Goal: Information Seeking & Learning: Learn about a topic

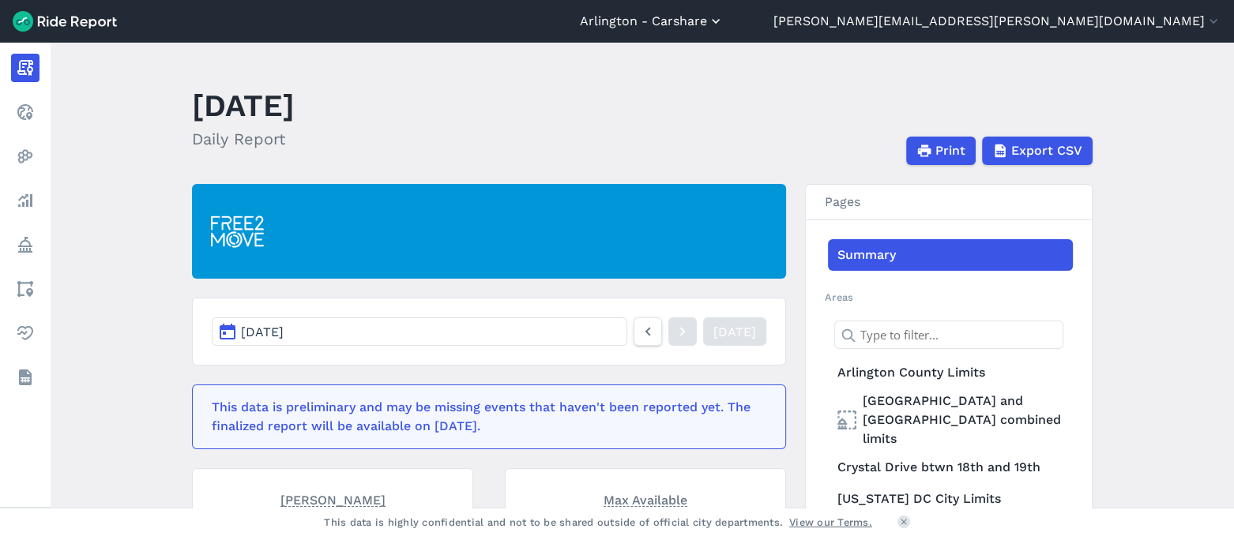
click at [723, 23] on button "Arlington - Carshare" at bounding box center [652, 21] width 144 height 19
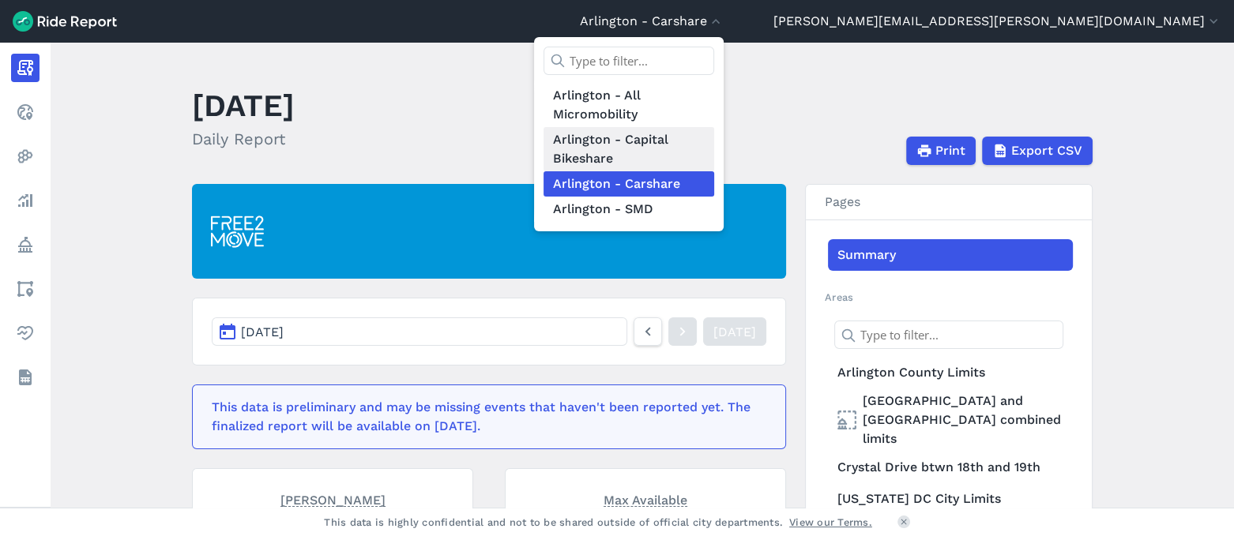
click at [714, 141] on link "Arlington - Capital Bikeshare" at bounding box center [628, 149] width 171 height 44
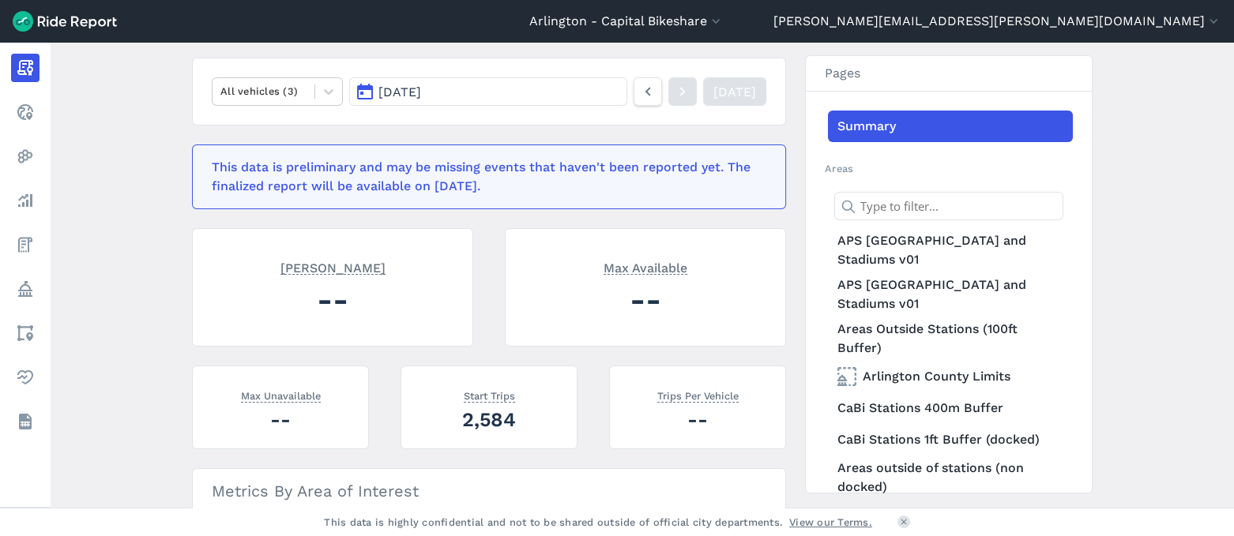
scroll to position [295, 0]
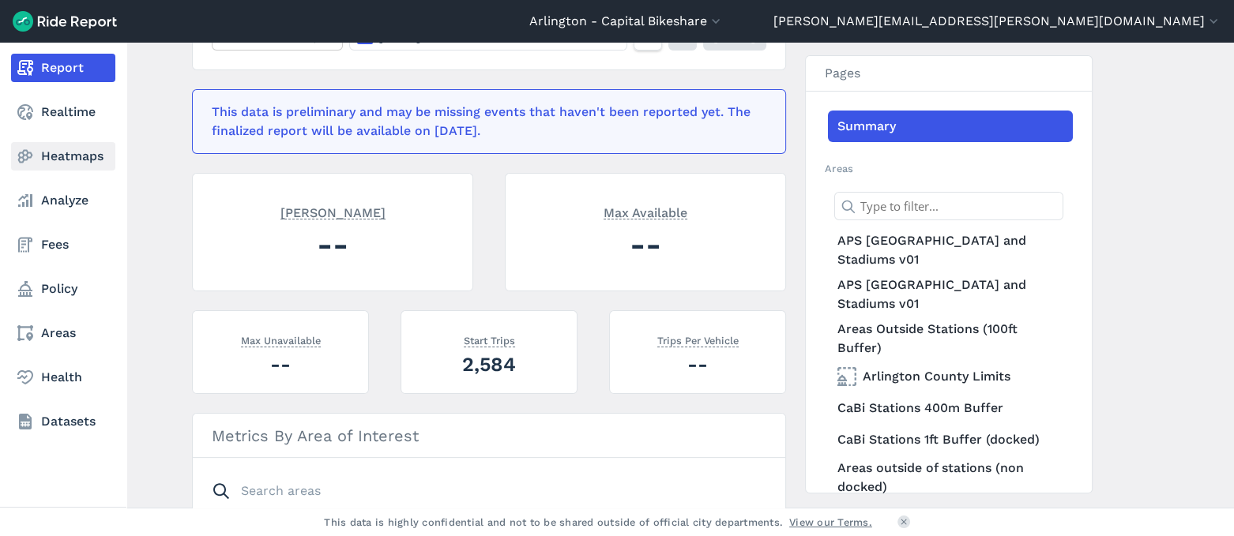
click at [68, 157] on link "Heatmaps" at bounding box center [63, 156] width 104 height 28
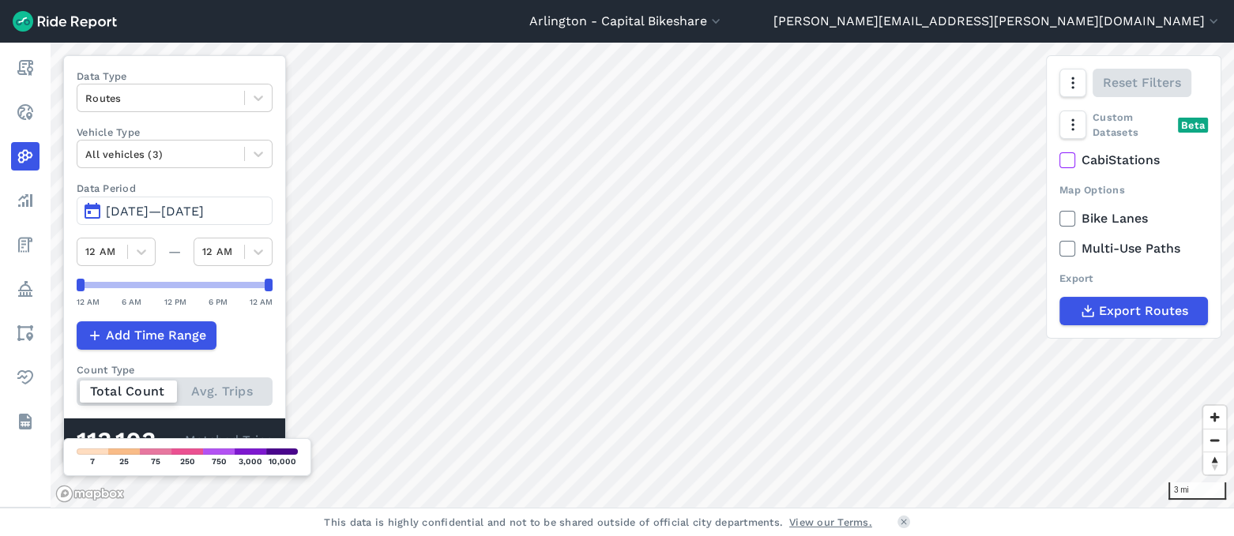
click at [204, 209] on span "[DATE]—[DATE]" at bounding box center [155, 211] width 98 height 15
click at [144, 209] on span "[DATE]—[DATE]" at bounding box center [155, 211] width 98 height 15
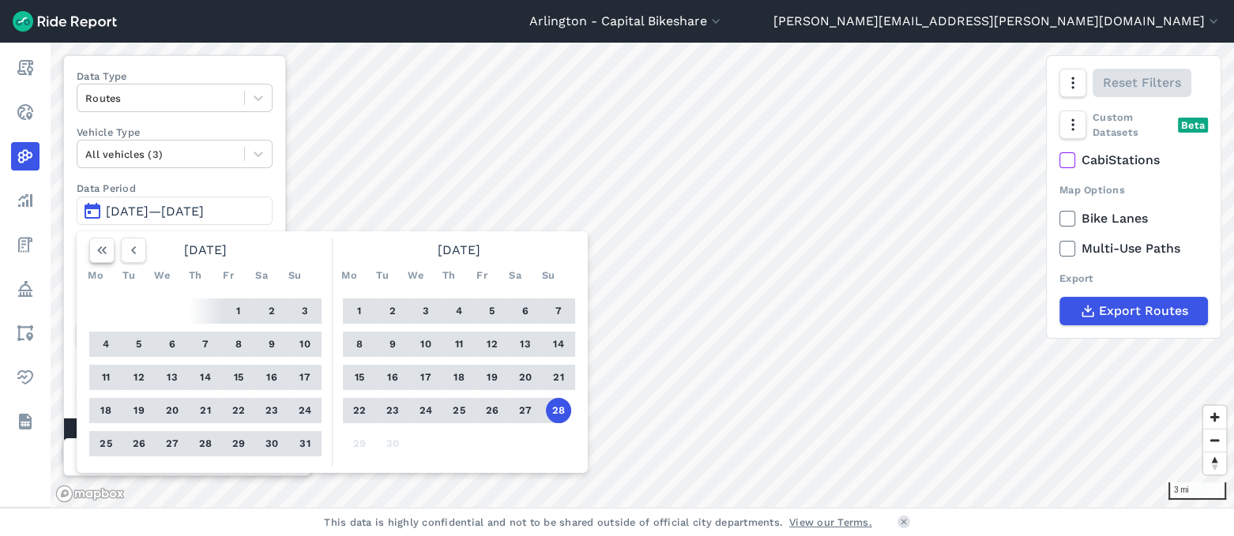
click at [103, 250] on use "button" at bounding box center [101, 250] width 9 height 8
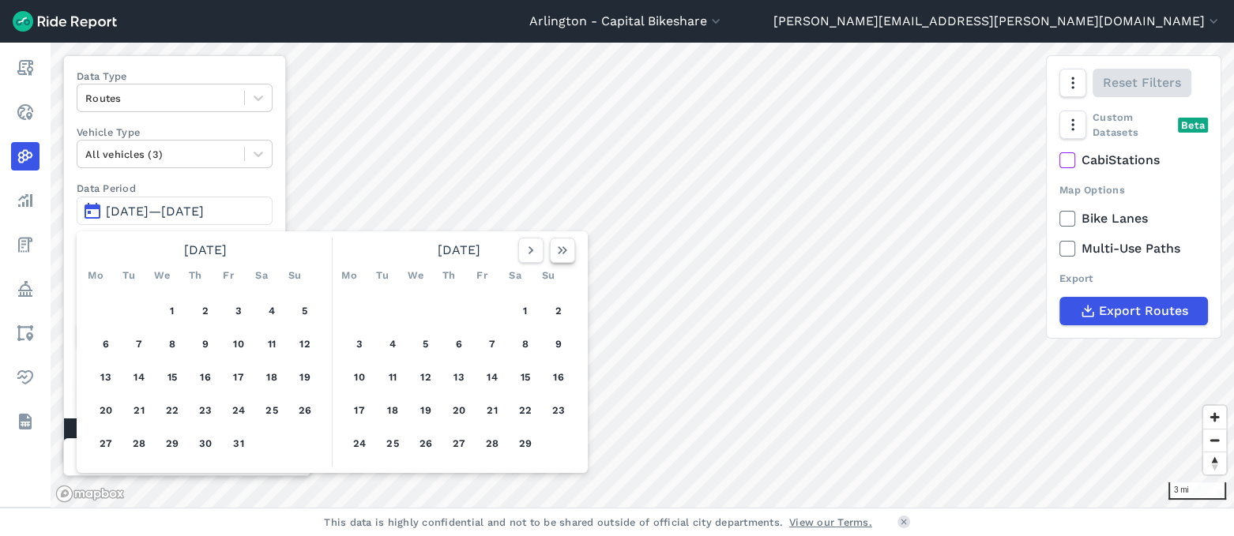
click at [558, 248] on icon "button" at bounding box center [562, 250] width 16 height 16
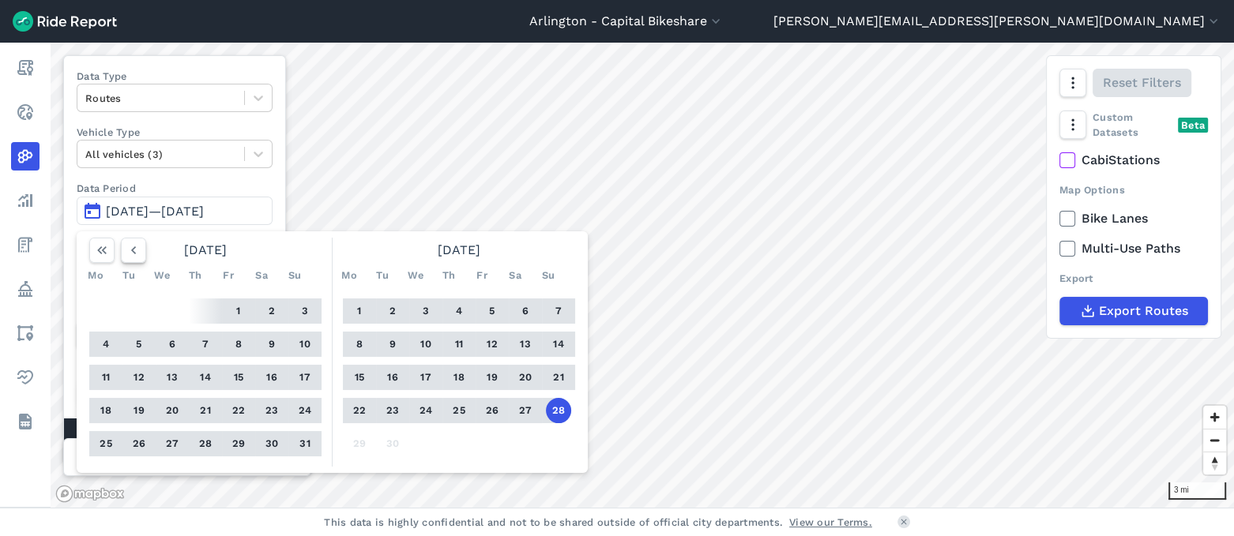
click at [129, 251] on icon "button" at bounding box center [134, 250] width 16 height 16
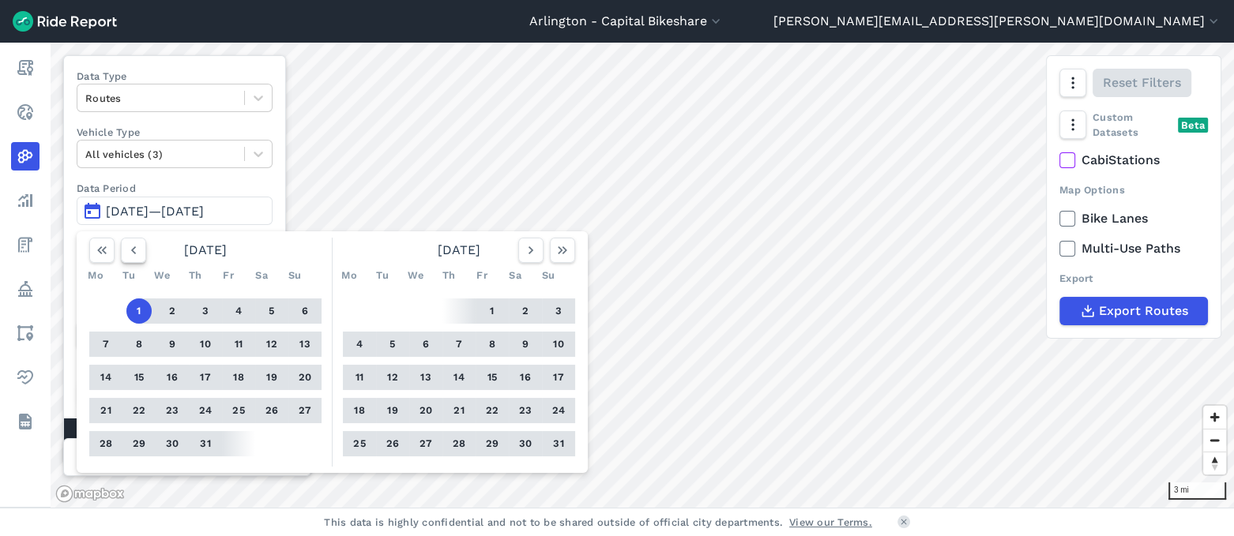
click at [129, 251] on icon "button" at bounding box center [134, 250] width 16 height 16
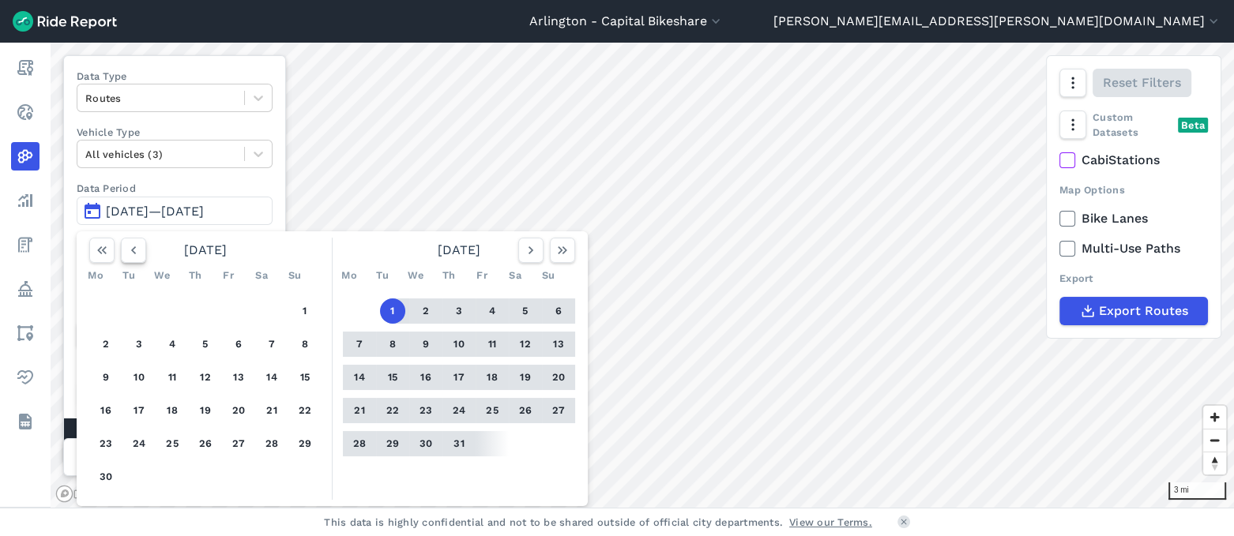
click at [129, 251] on icon "button" at bounding box center [134, 250] width 16 height 16
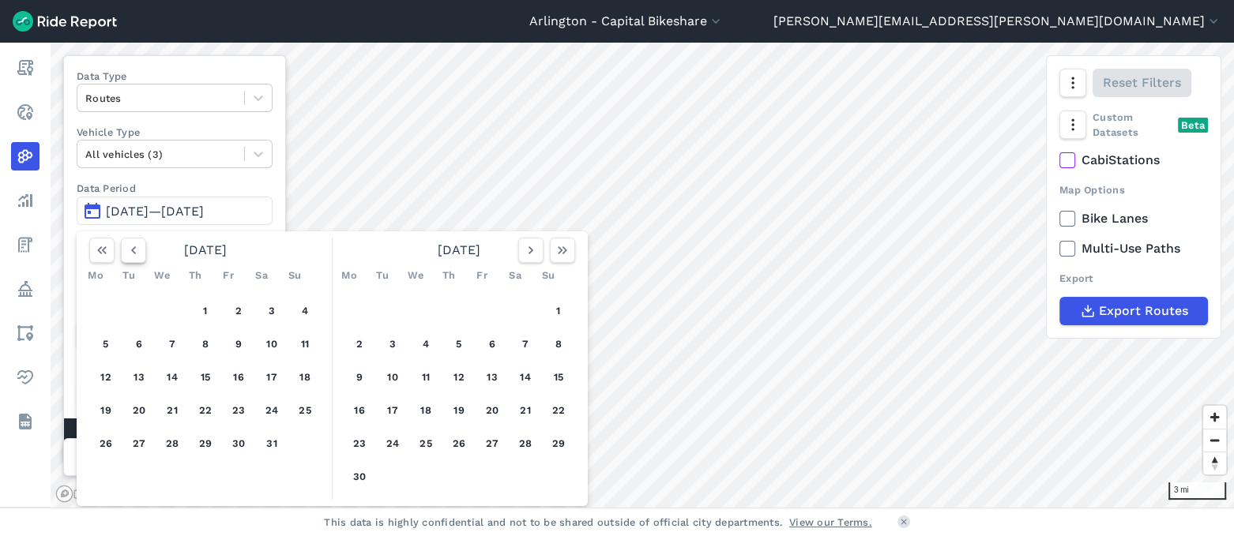
click at [129, 251] on icon "button" at bounding box center [134, 250] width 16 height 16
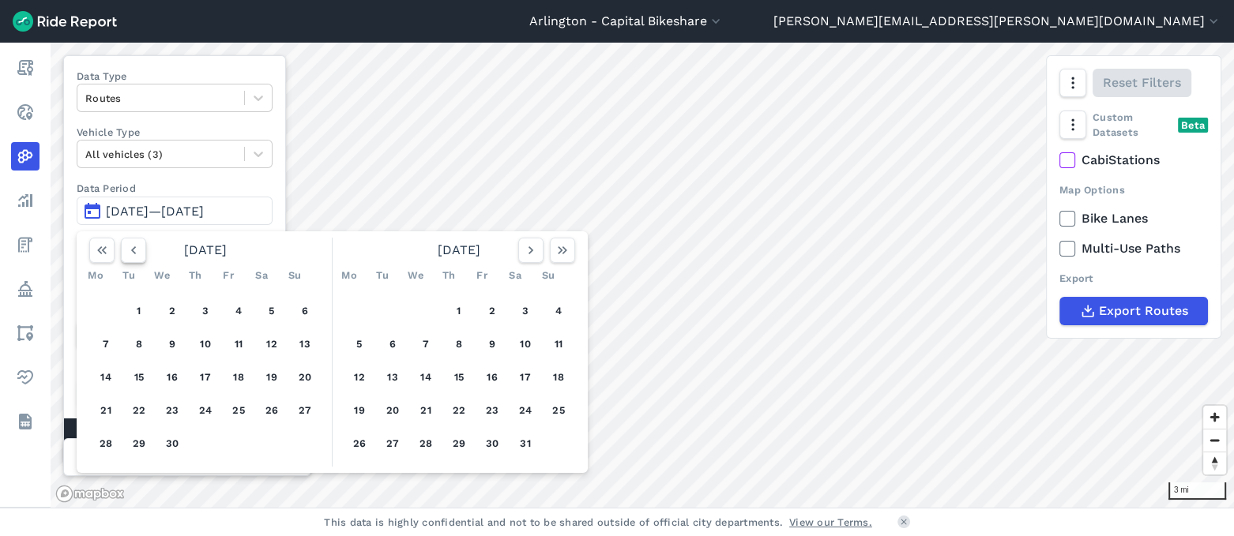
click at [129, 251] on icon "button" at bounding box center [134, 250] width 16 height 16
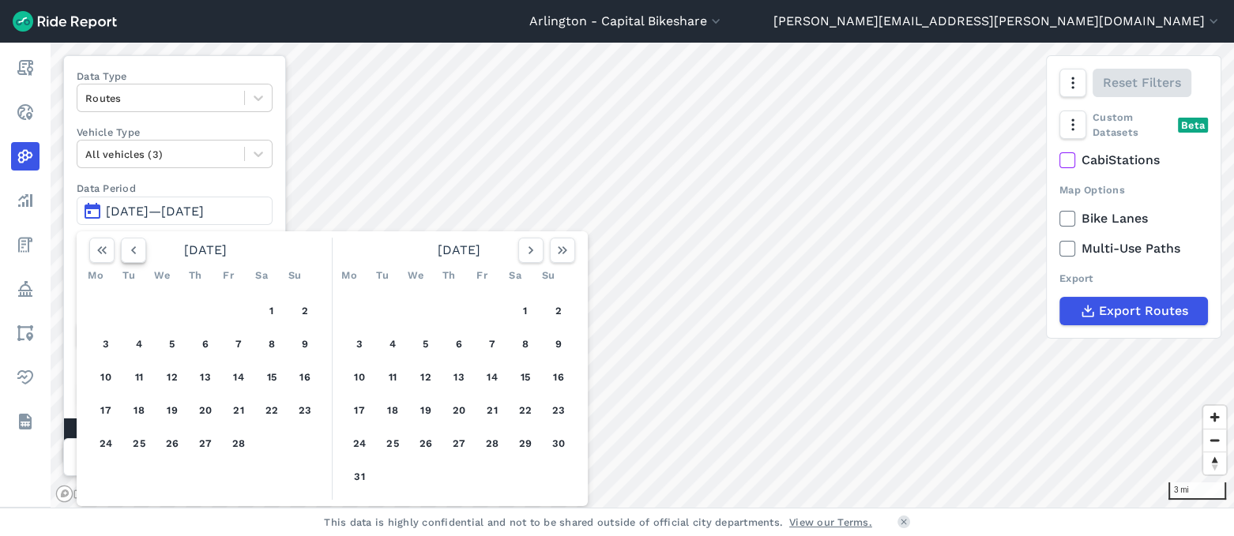
click at [129, 251] on icon "button" at bounding box center [134, 250] width 16 height 16
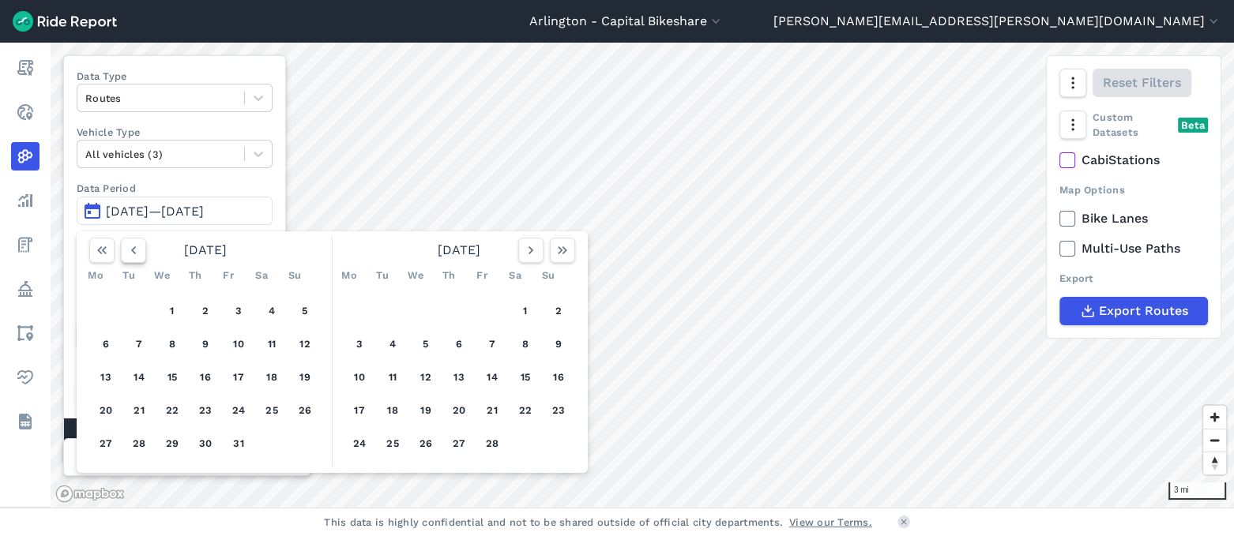
click at [129, 251] on icon "button" at bounding box center [134, 250] width 16 height 16
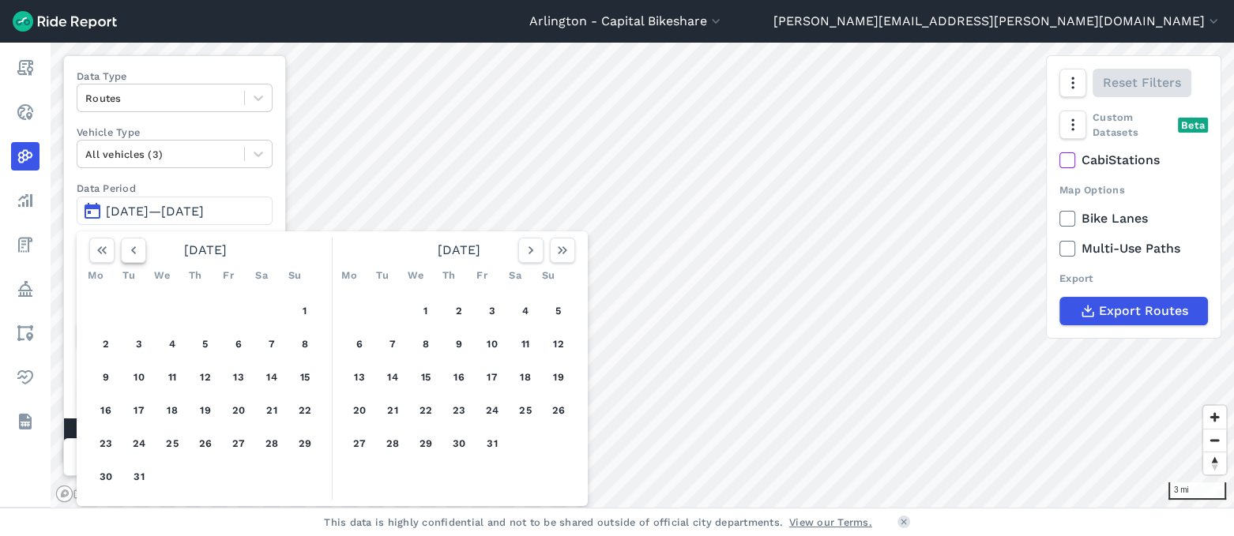
click at [129, 251] on icon "button" at bounding box center [134, 250] width 16 height 16
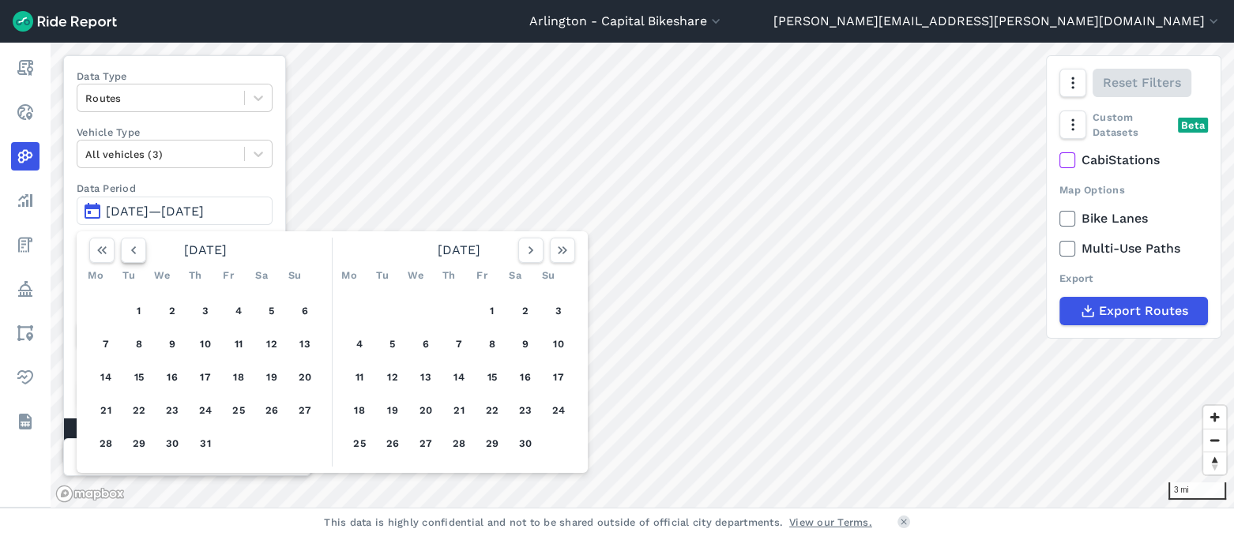
click at [129, 251] on icon "button" at bounding box center [134, 250] width 16 height 16
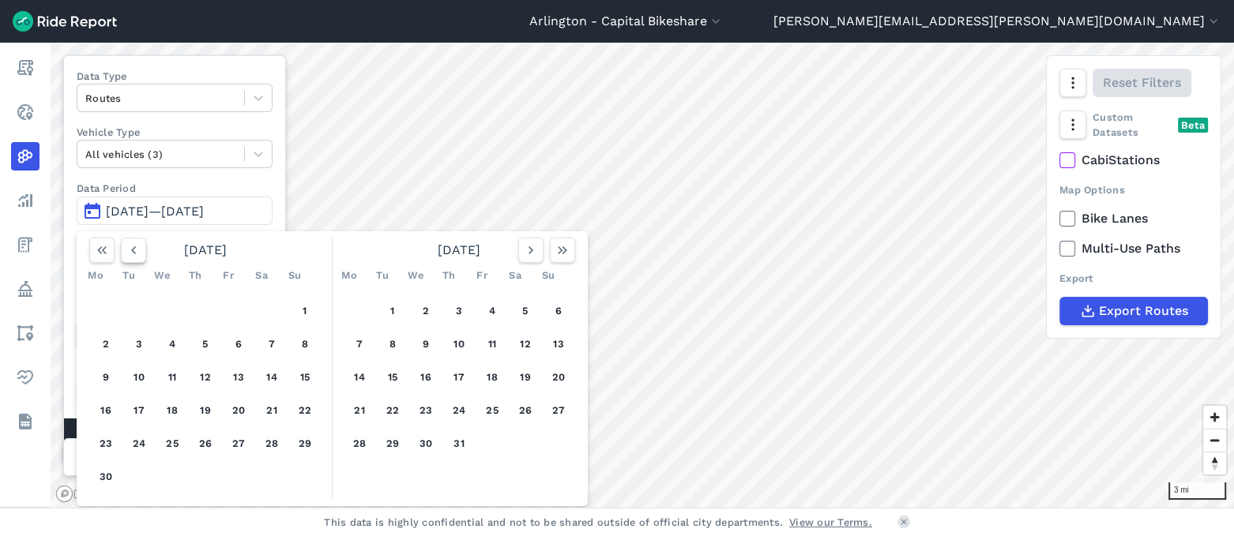
click at [129, 251] on icon "button" at bounding box center [134, 250] width 16 height 16
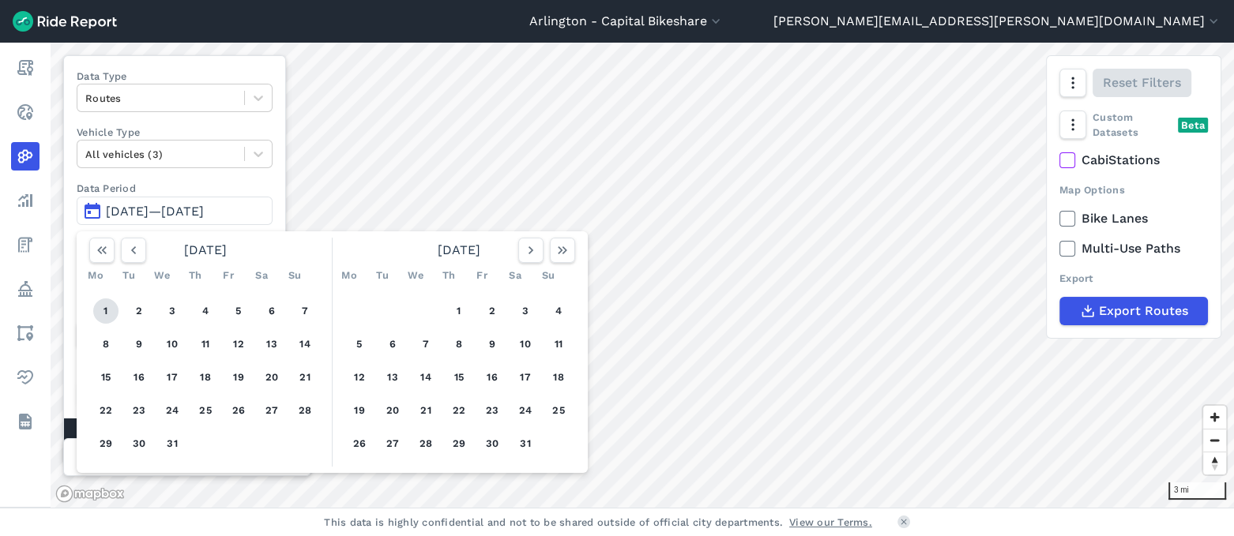
click at [113, 304] on button "1" at bounding box center [105, 311] width 25 height 25
click at [273, 181] on div "Data Type Routes Vehicle Type All vehicles (3) Data Period [DATE]—[DATE] [DATE]…" at bounding box center [174, 259] width 223 height 408
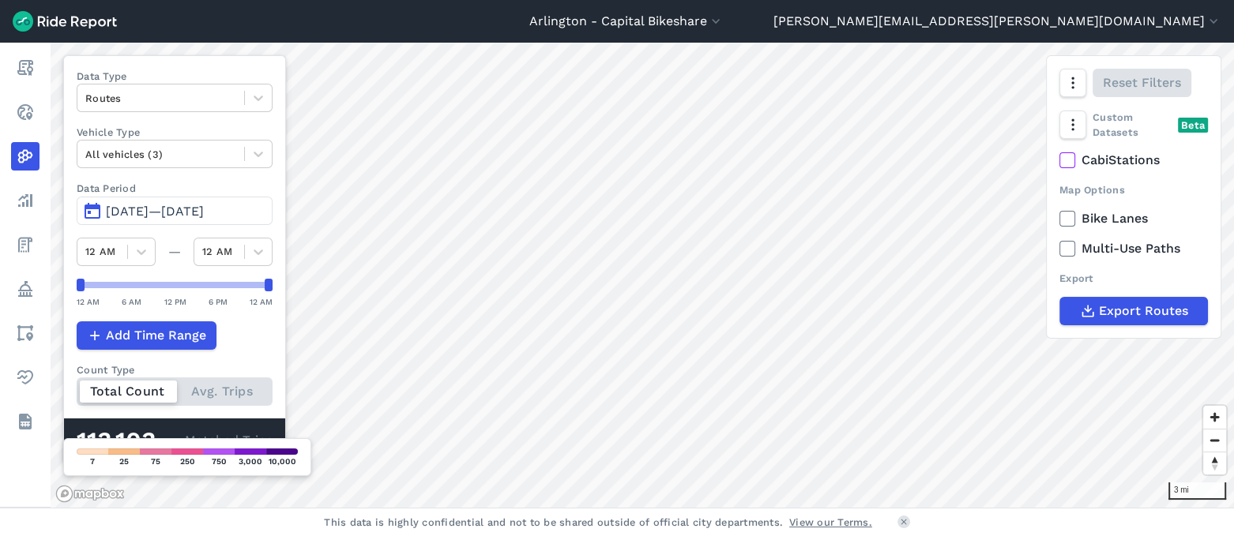
click at [204, 209] on span "[DATE]—[DATE]" at bounding box center [155, 211] width 98 height 15
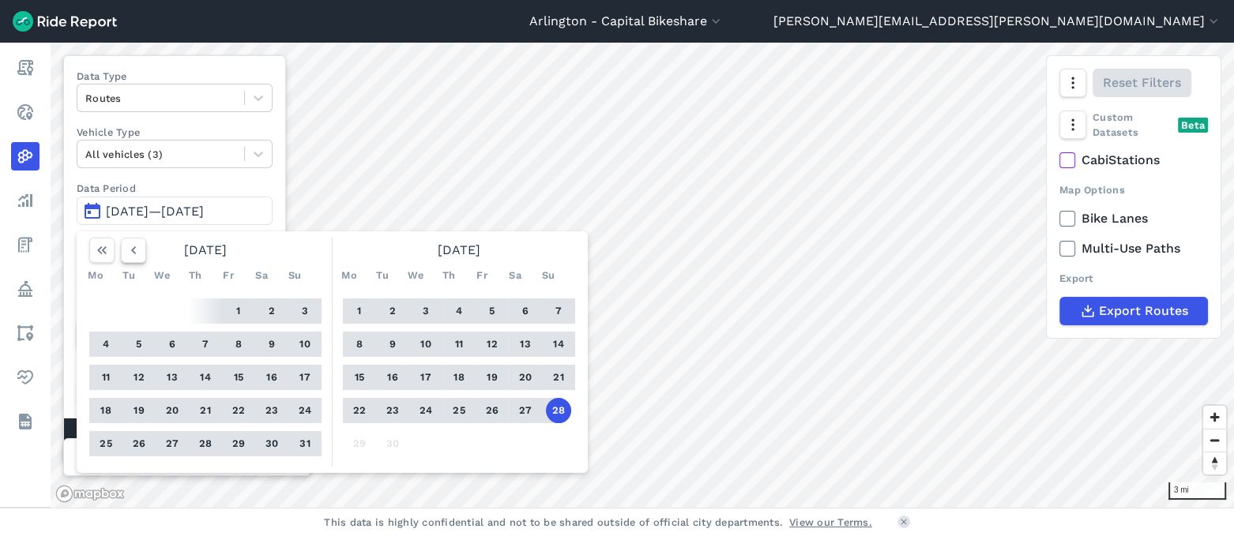
click at [140, 250] on icon "button" at bounding box center [134, 250] width 16 height 16
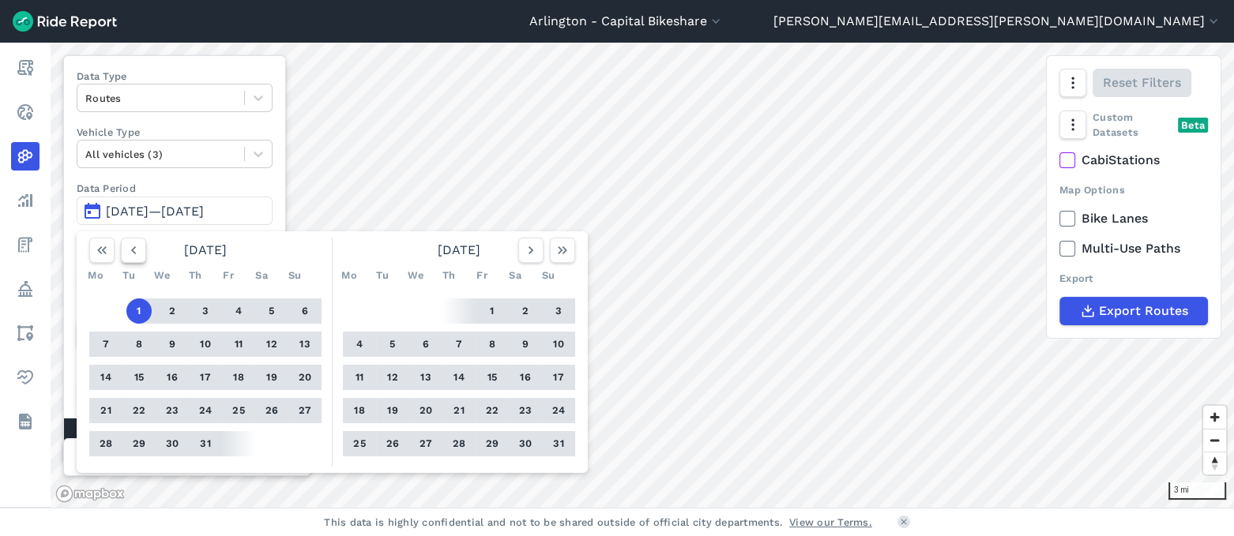
click at [130, 249] on icon "button" at bounding box center [134, 250] width 16 height 16
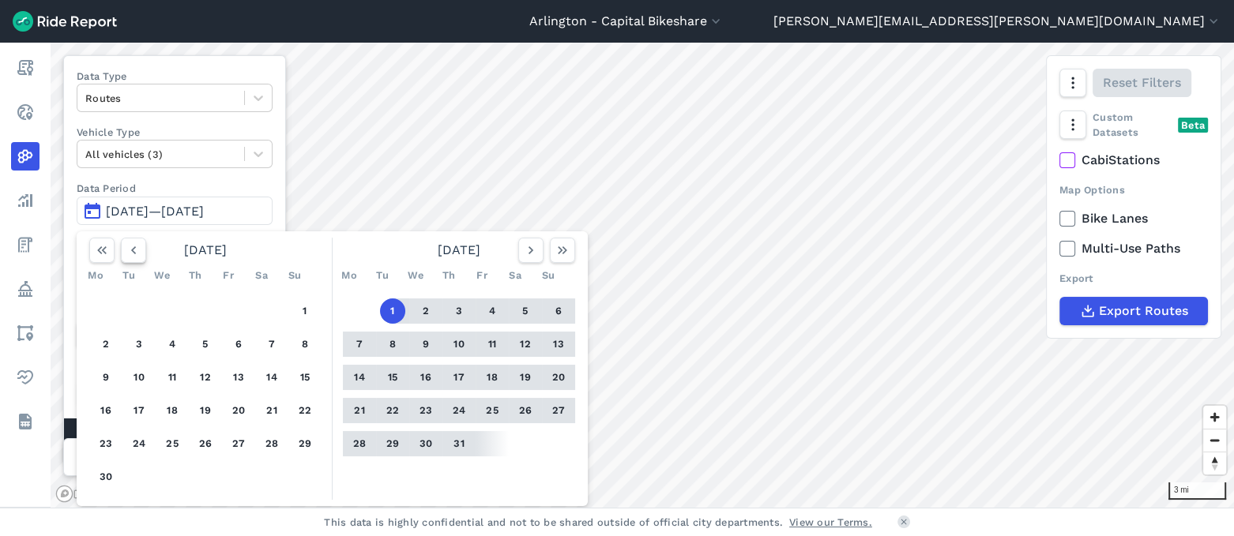
click at [130, 249] on icon "button" at bounding box center [134, 250] width 16 height 16
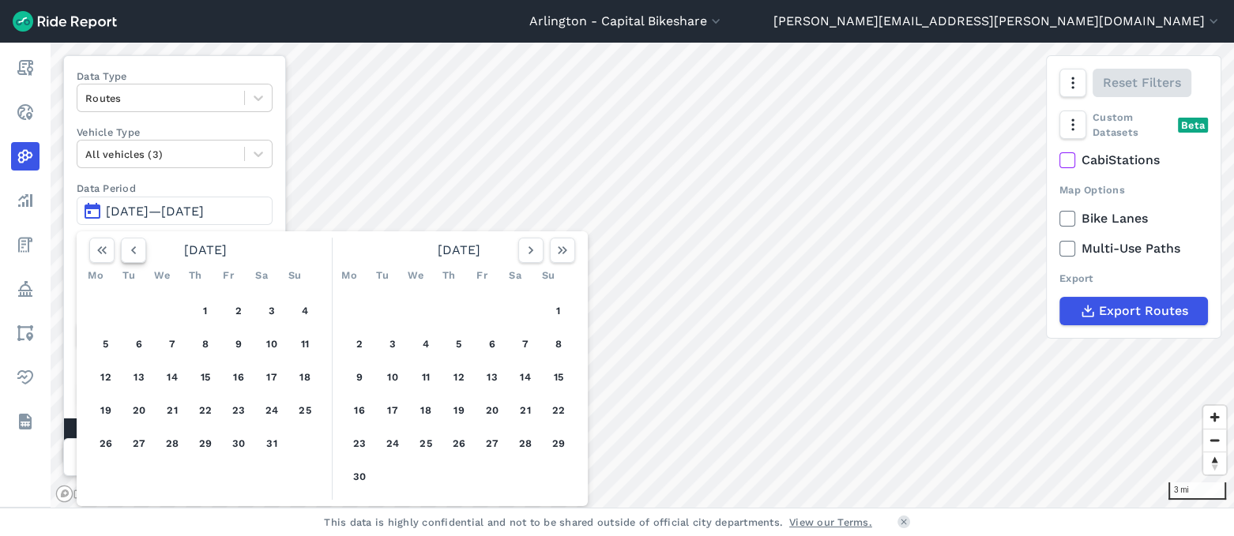
click at [130, 249] on icon "button" at bounding box center [134, 250] width 16 height 16
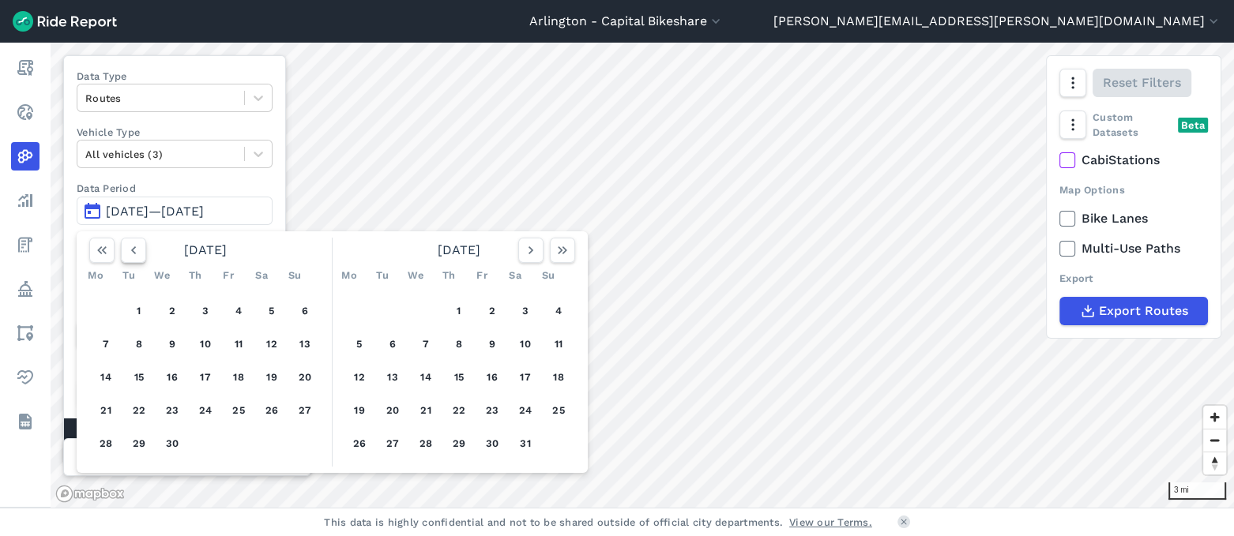
click at [130, 249] on icon "button" at bounding box center [134, 250] width 16 height 16
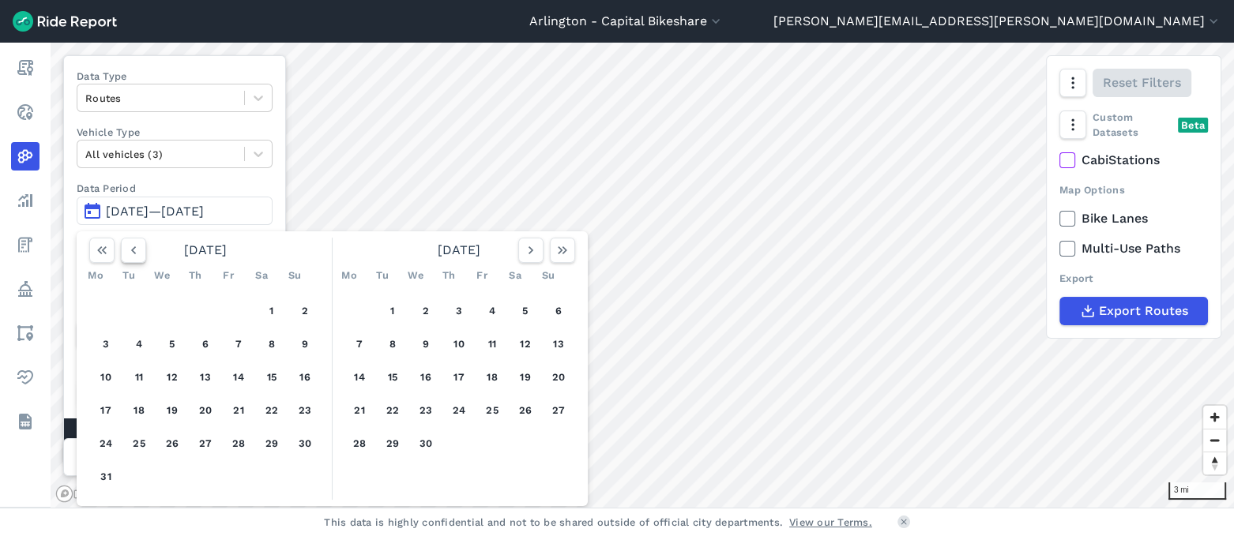
click at [130, 249] on icon "button" at bounding box center [134, 250] width 16 height 16
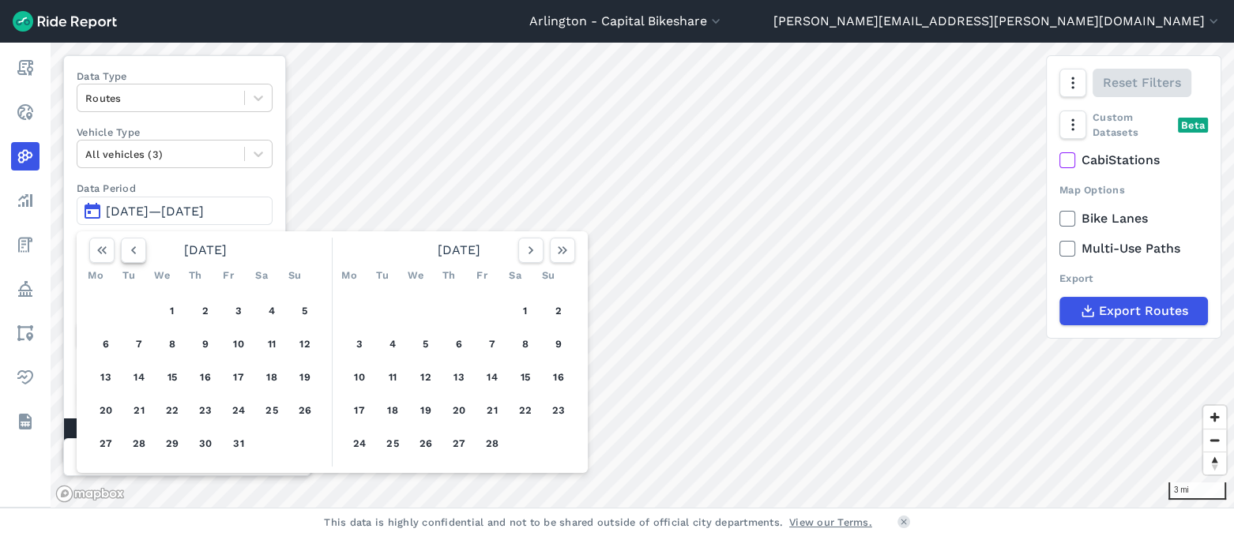
click at [130, 249] on icon "button" at bounding box center [134, 250] width 16 height 16
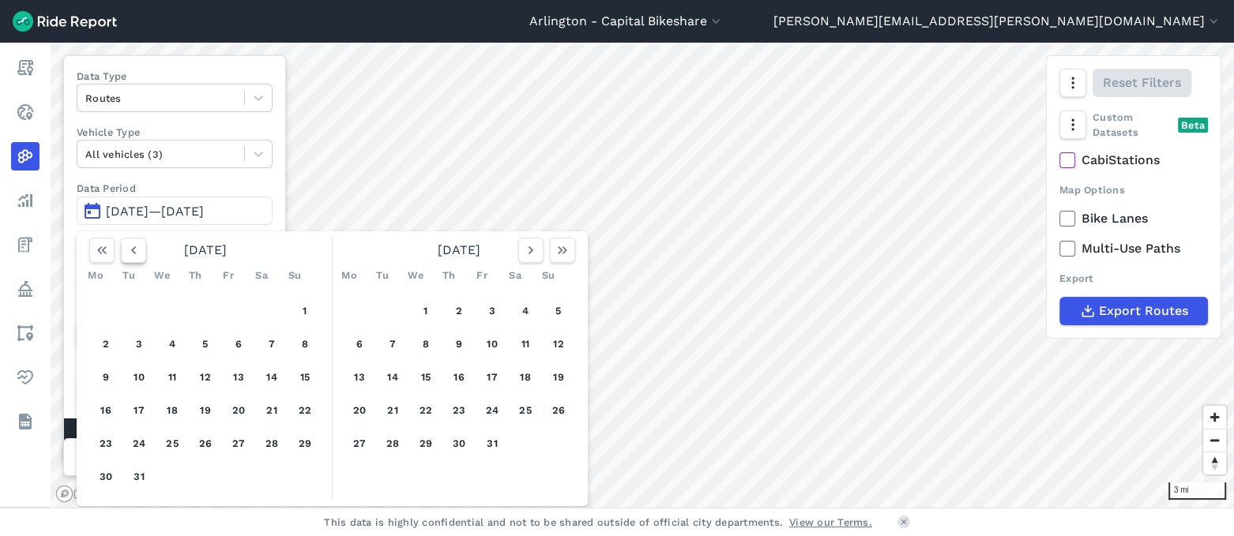
click at [130, 249] on icon "button" at bounding box center [134, 250] width 16 height 16
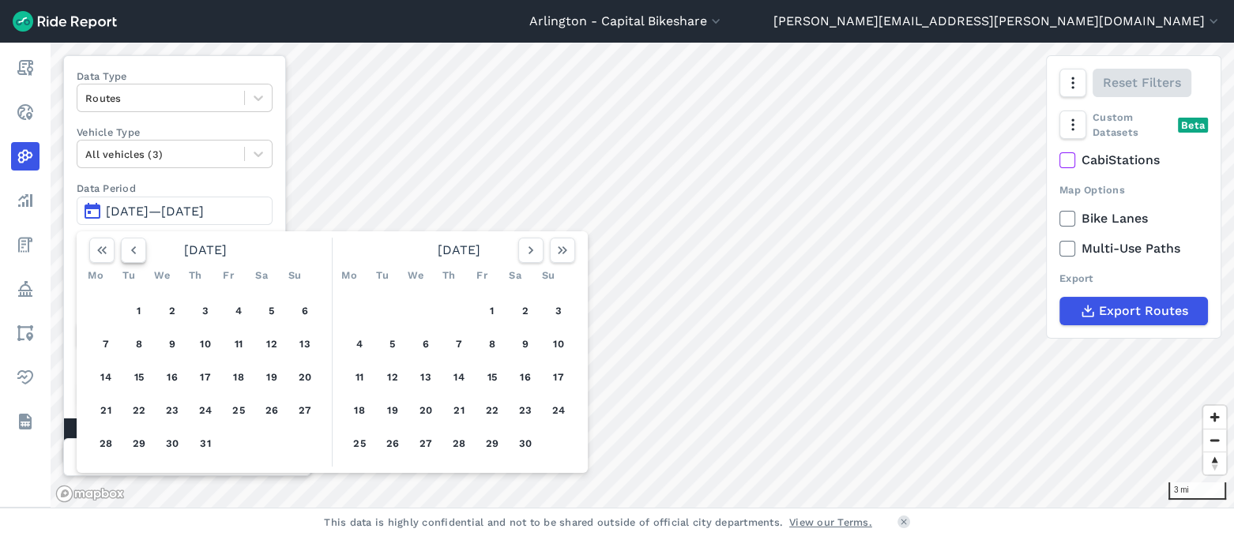
click at [130, 249] on icon "button" at bounding box center [134, 250] width 16 height 16
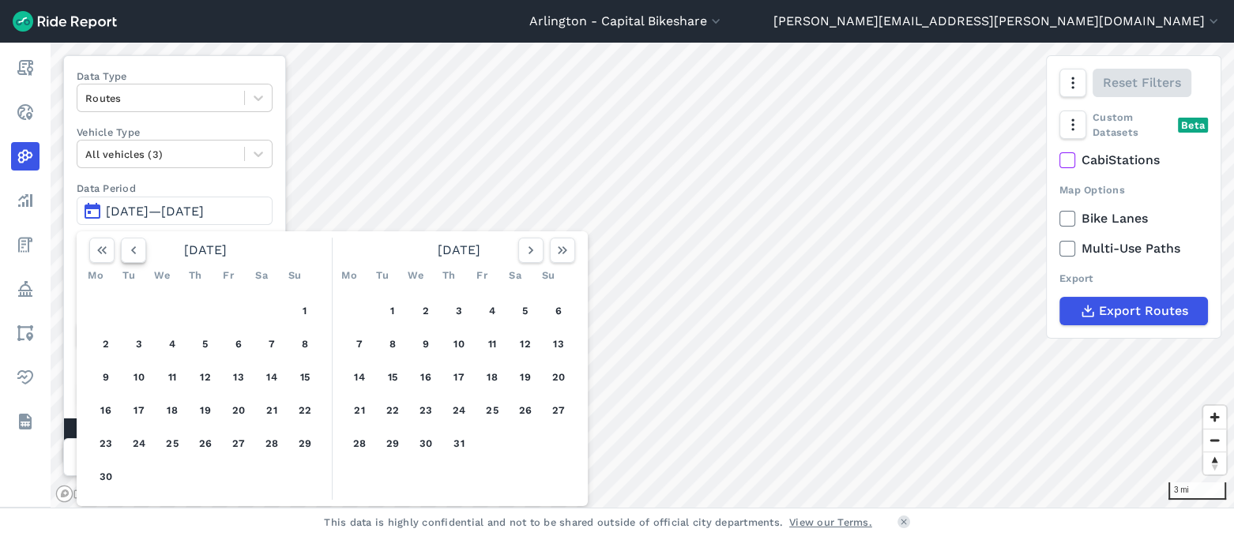
click at [130, 249] on icon "button" at bounding box center [134, 250] width 16 height 16
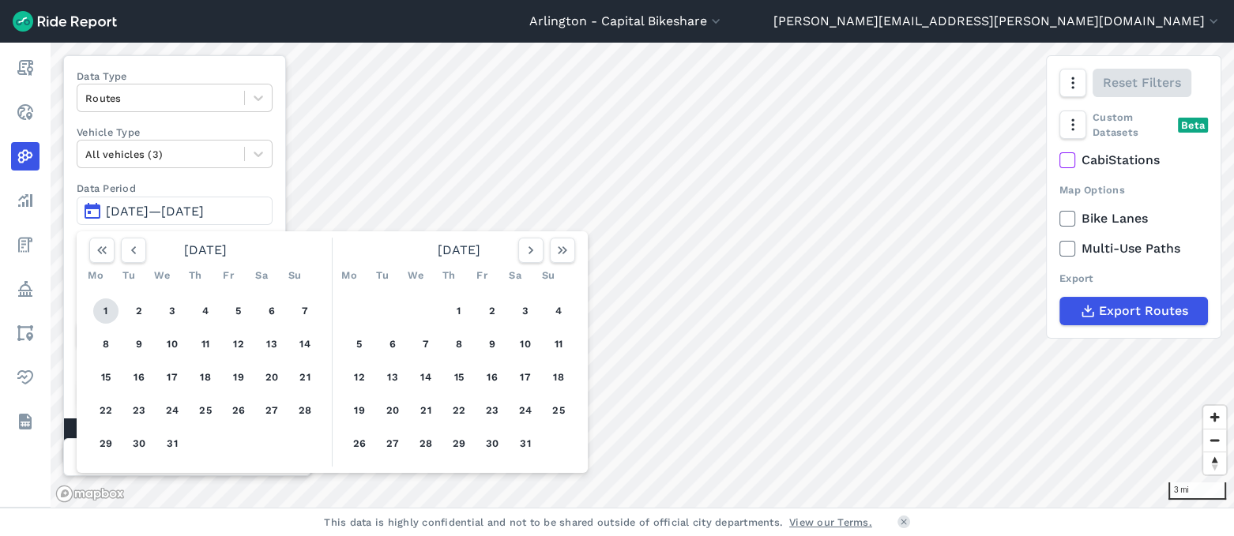
click at [112, 308] on button "1" at bounding box center [105, 311] width 25 height 25
click at [530, 246] on icon "button" at bounding box center [531, 250] width 16 height 16
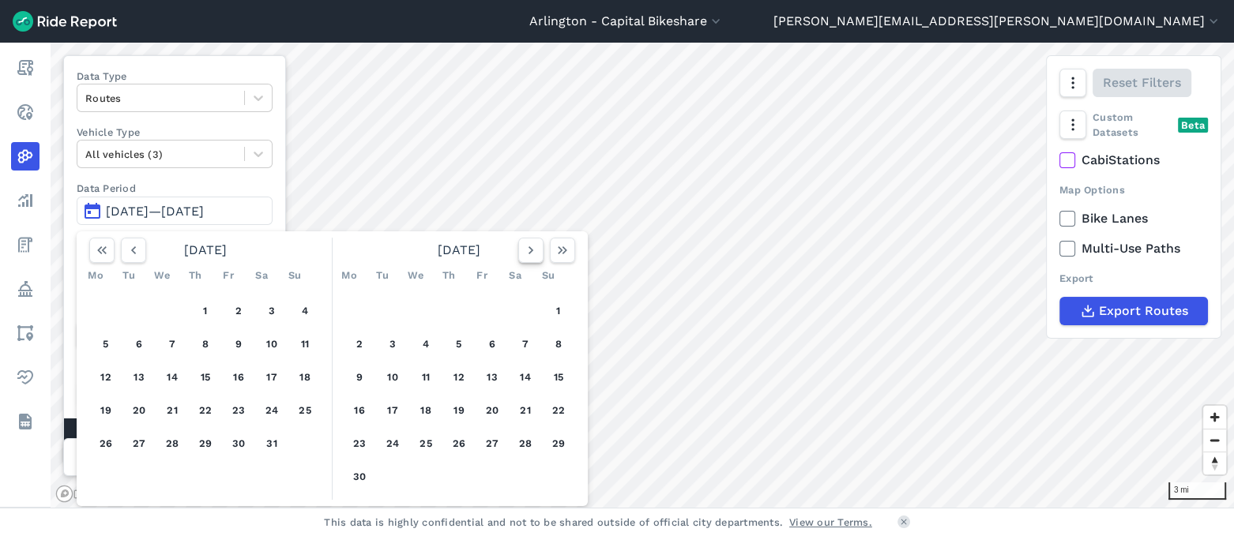
click at [530, 246] on icon "button" at bounding box center [531, 250] width 16 height 16
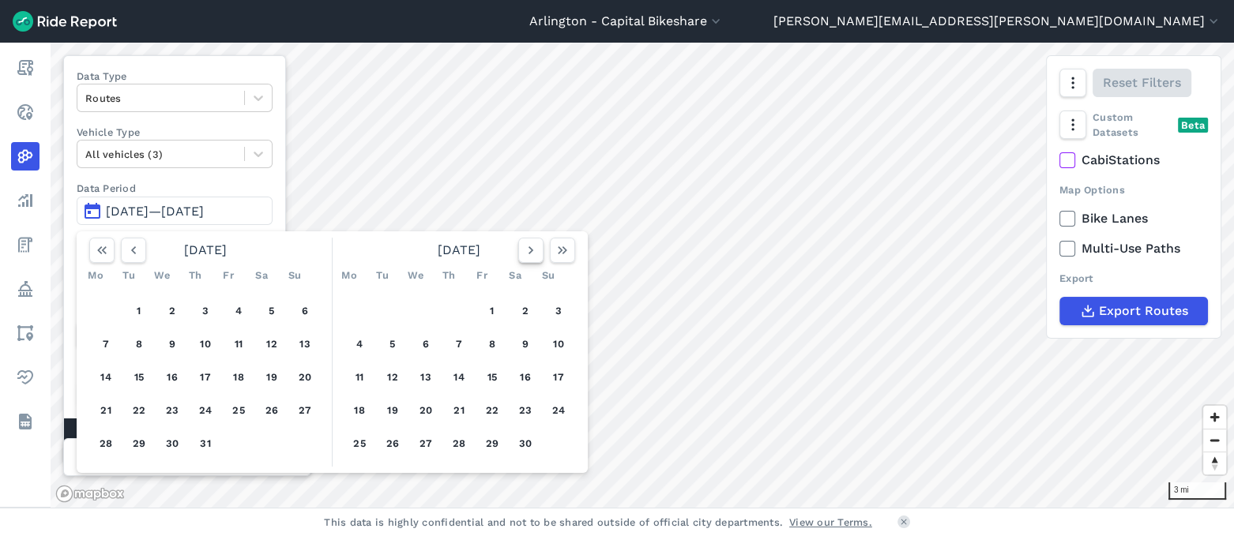
click at [530, 246] on icon "button" at bounding box center [531, 250] width 16 height 16
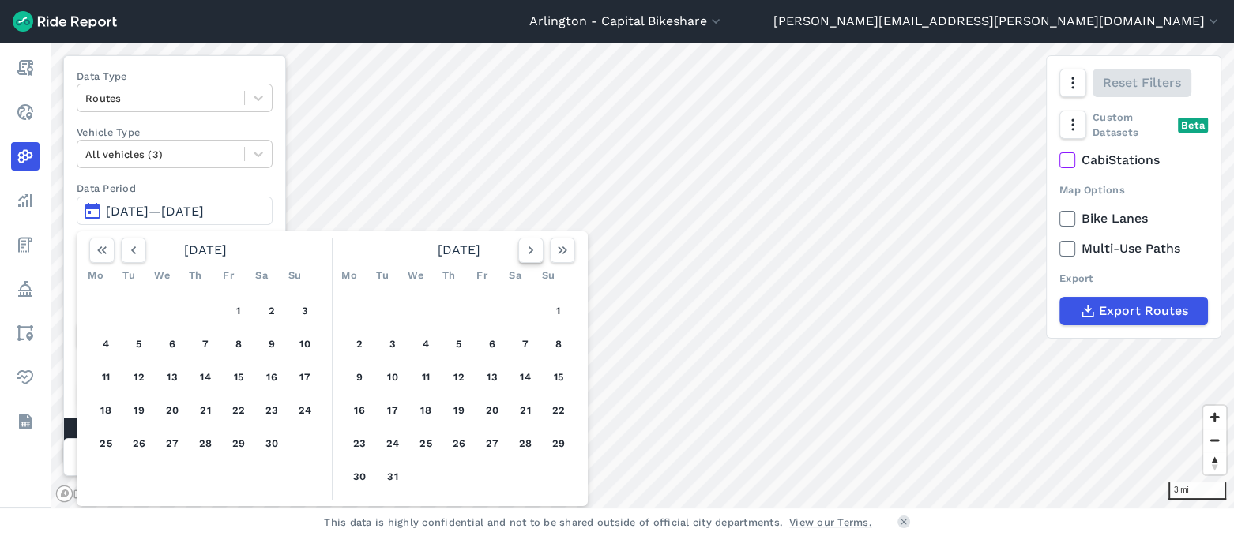
click at [530, 246] on icon "button" at bounding box center [531, 250] width 16 height 16
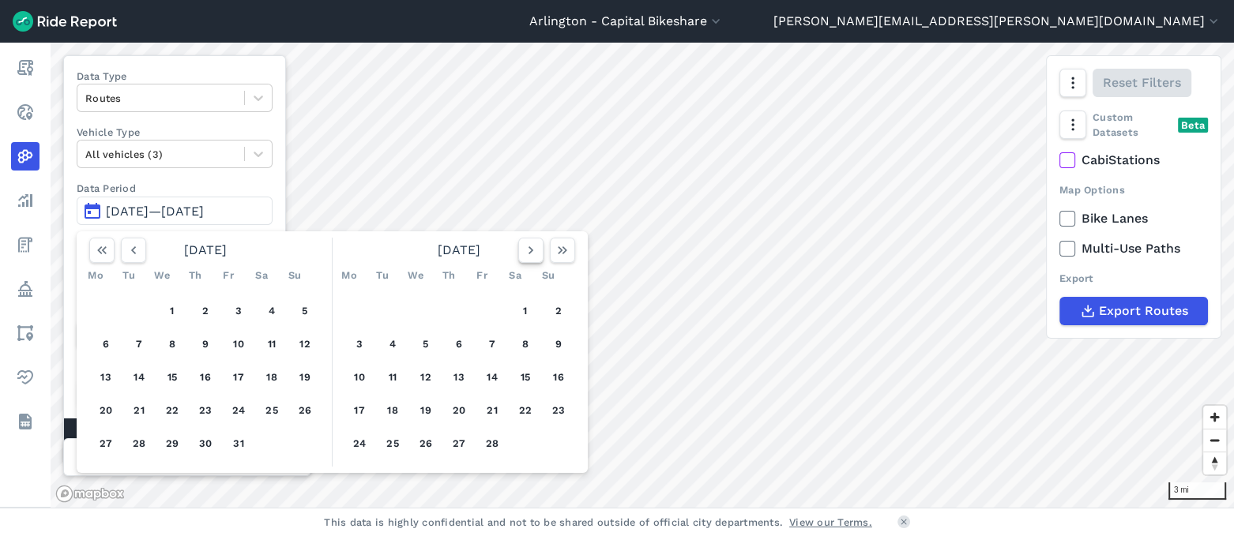
click at [530, 246] on icon "button" at bounding box center [531, 250] width 16 height 16
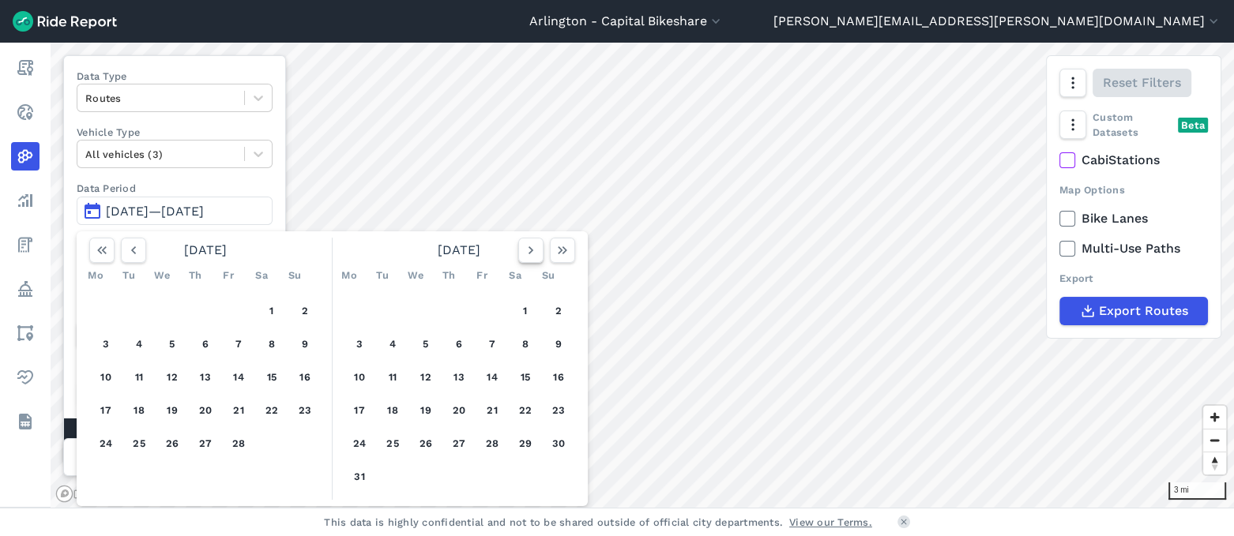
click at [530, 246] on icon "button" at bounding box center [531, 250] width 16 height 16
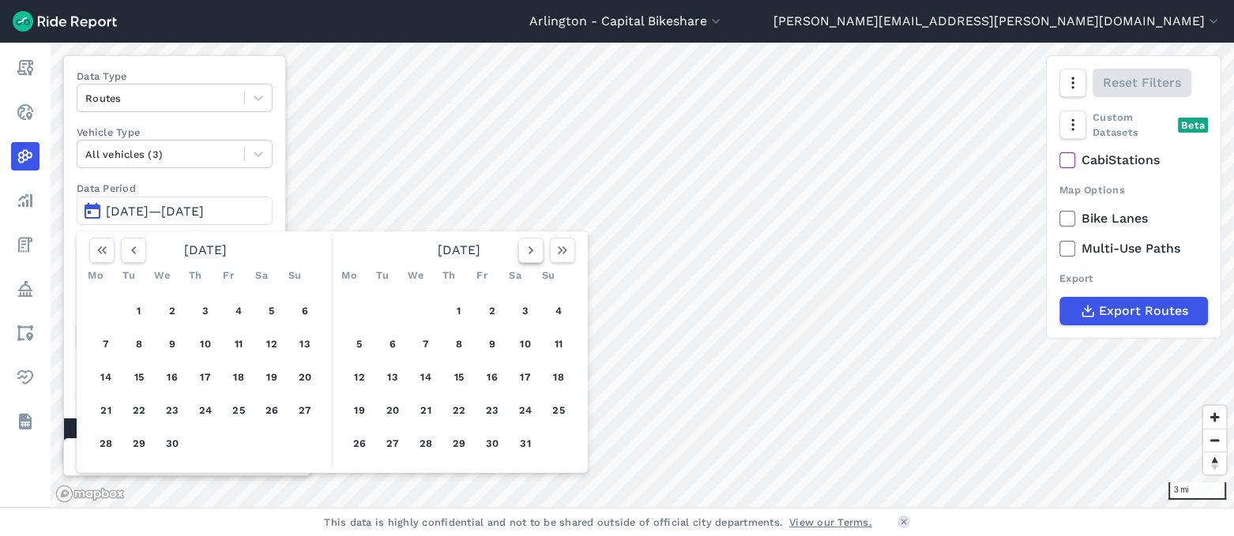
click at [530, 246] on icon "button" at bounding box center [531, 250] width 16 height 16
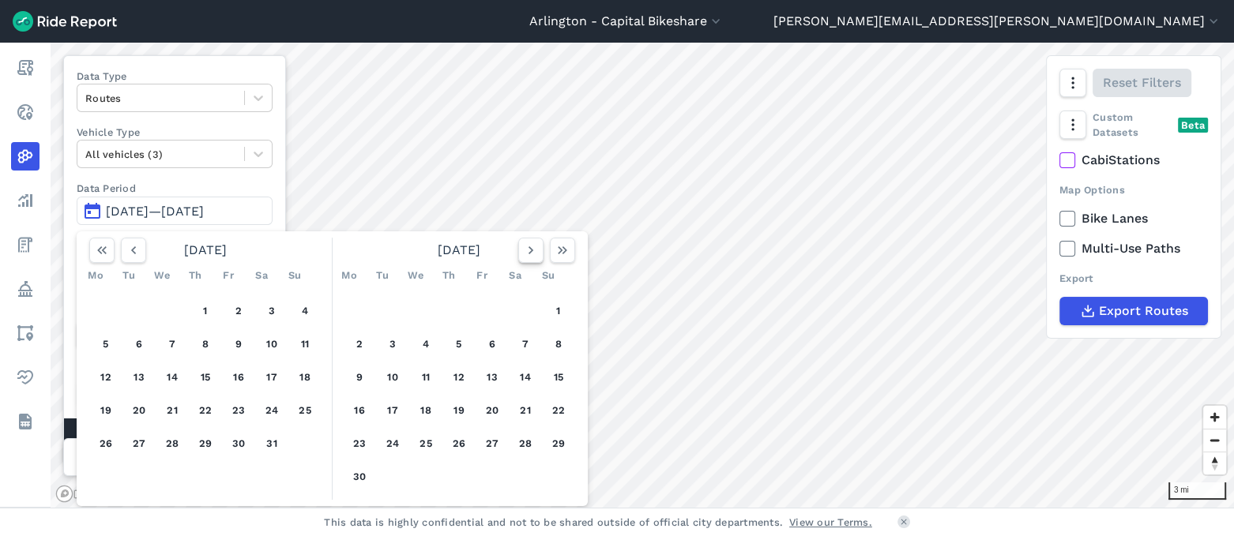
click at [530, 246] on icon "button" at bounding box center [531, 250] width 16 height 16
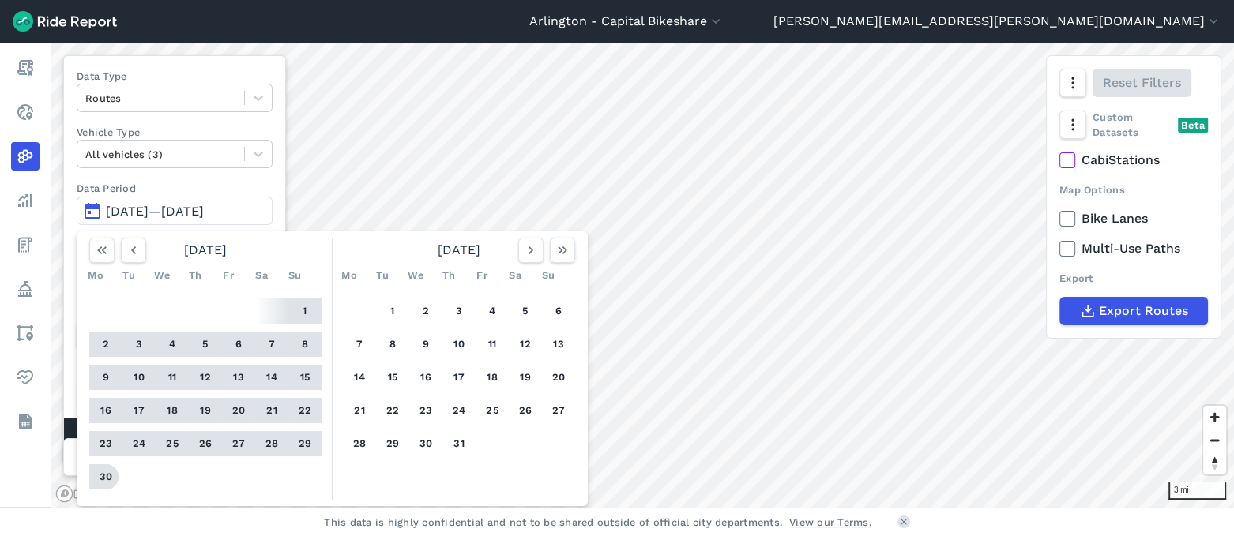
click at [108, 479] on button "30" at bounding box center [105, 476] width 25 height 25
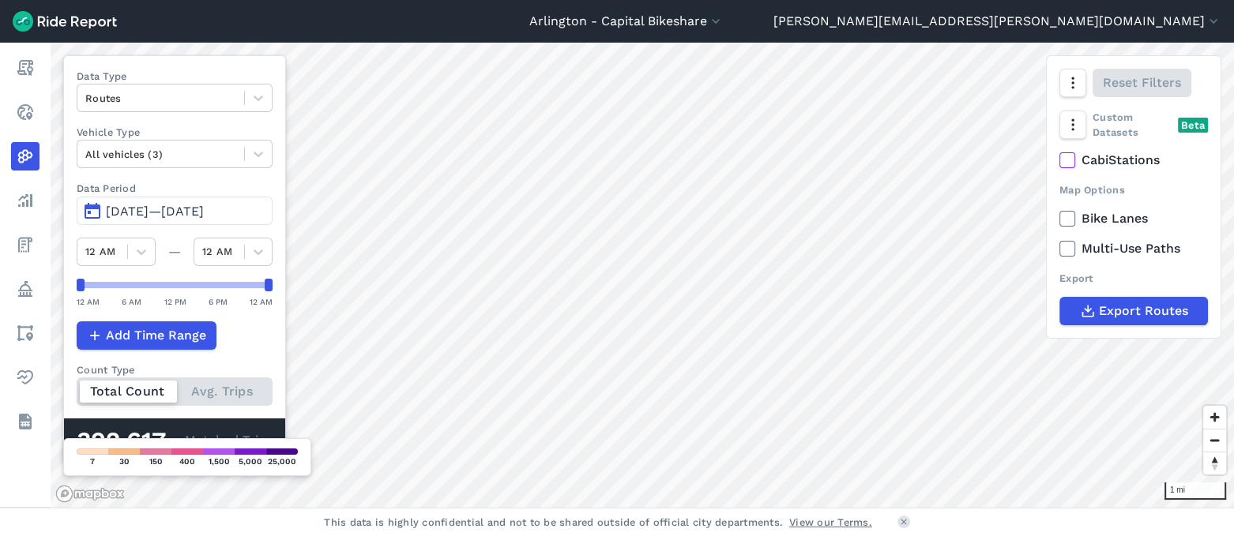
click at [1068, 163] on icon at bounding box center [1067, 160] width 14 height 16
click at [1059, 161] on input "CabiStations" at bounding box center [1059, 156] width 0 height 10
click at [1068, 163] on icon at bounding box center [1067, 160] width 14 height 16
click at [1059, 161] on input "CabiStations" at bounding box center [1059, 156] width 0 height 10
click at [1068, 163] on icon at bounding box center [1067, 160] width 14 height 16
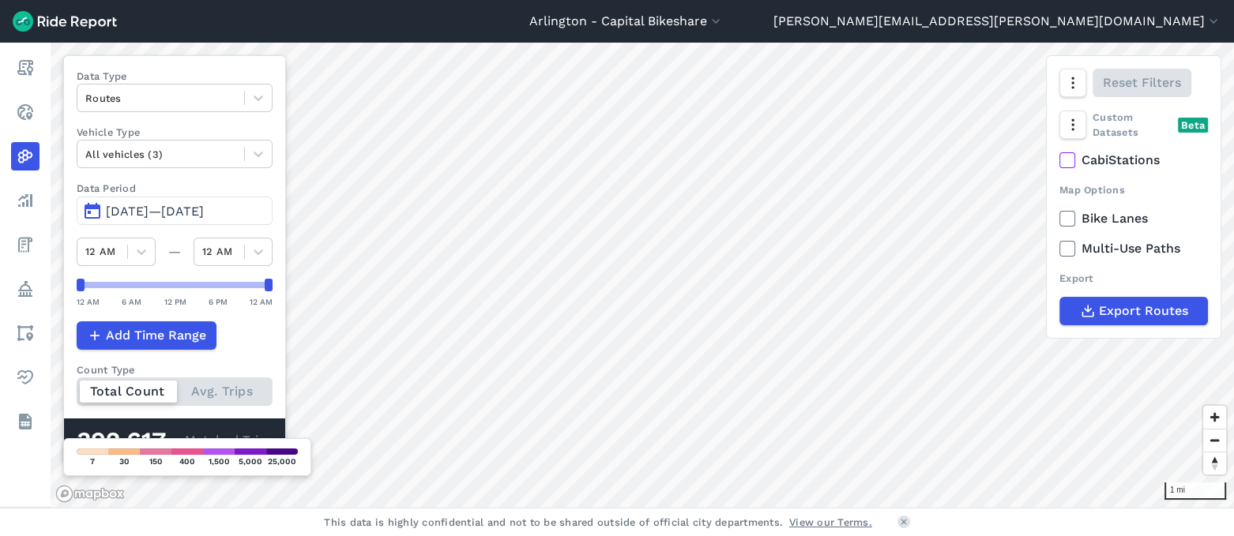
click at [1059, 161] on input "CabiStations" at bounding box center [1059, 156] width 0 height 10
click at [1068, 163] on icon at bounding box center [1067, 160] width 14 height 16
click at [1059, 161] on input "CabiStations" at bounding box center [1059, 156] width 0 height 10
click at [1064, 216] on icon at bounding box center [1067, 219] width 14 height 16
click at [1059, 216] on input "Bike Lanes" at bounding box center [1059, 214] width 0 height 10
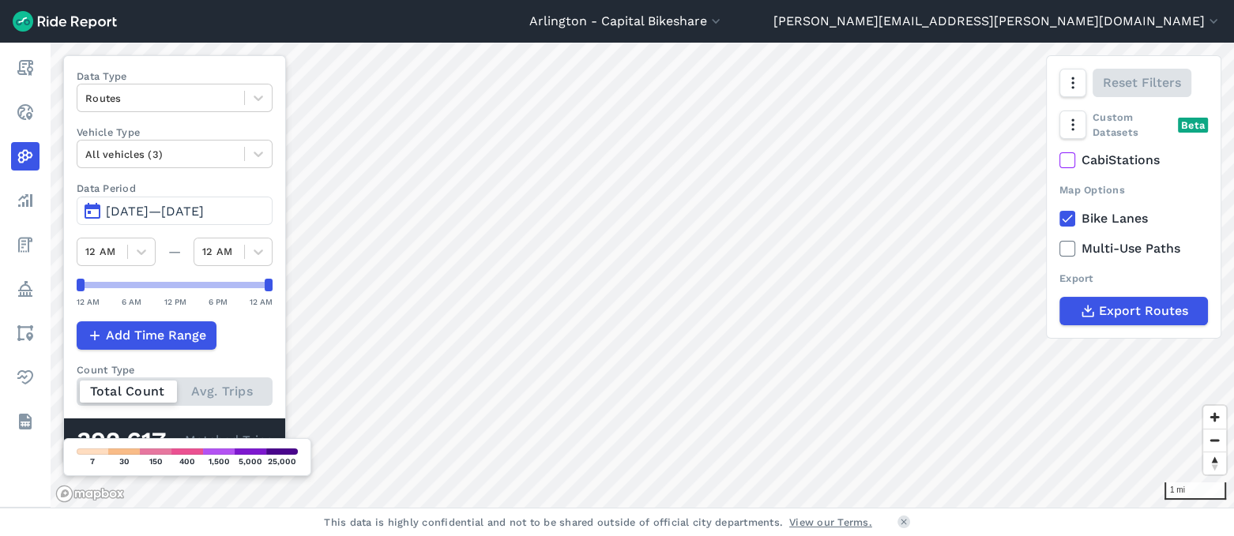
click at [1064, 216] on icon at bounding box center [1067, 219] width 14 height 16
click at [1059, 216] on input "Bike Lanes" at bounding box center [1059, 214] width 0 height 10
click at [1064, 216] on icon at bounding box center [1067, 219] width 14 height 16
click at [1059, 216] on input "Bike Lanes" at bounding box center [1059, 214] width 0 height 10
click at [1064, 216] on icon at bounding box center [1067, 219] width 14 height 16
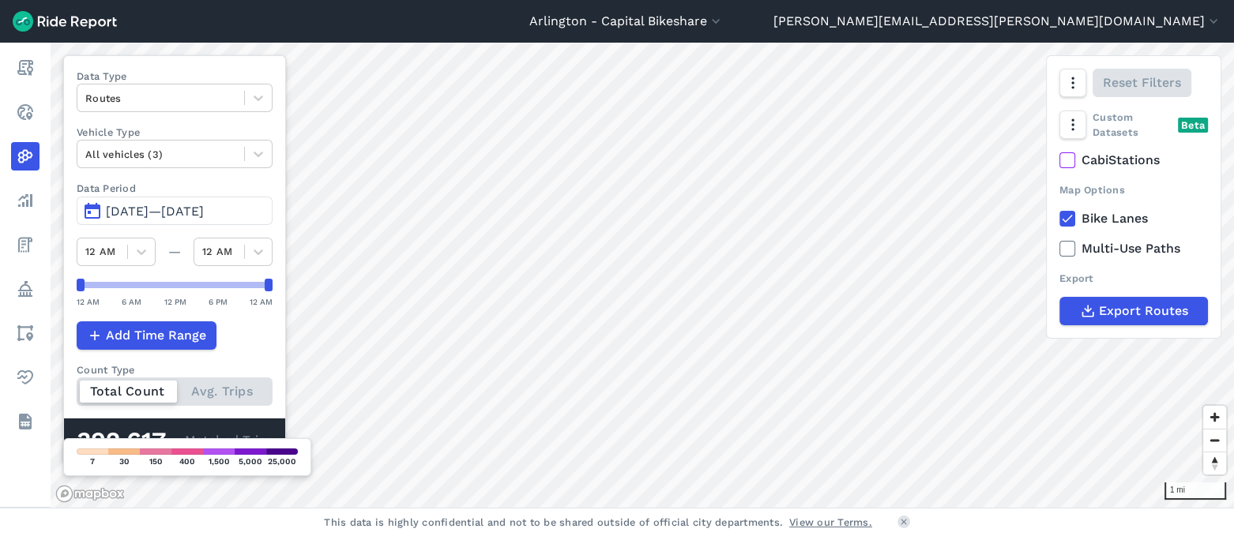
click at [1059, 216] on input "Bike Lanes" at bounding box center [1059, 214] width 0 height 10
click at [1066, 252] on icon at bounding box center [1067, 249] width 14 height 16
click at [1059, 250] on input "Multi-Use Paths" at bounding box center [1059, 244] width 0 height 10
click at [1066, 252] on icon at bounding box center [1067, 249] width 14 height 16
click at [1059, 250] on input "Multi-Use Paths" at bounding box center [1059, 244] width 0 height 10
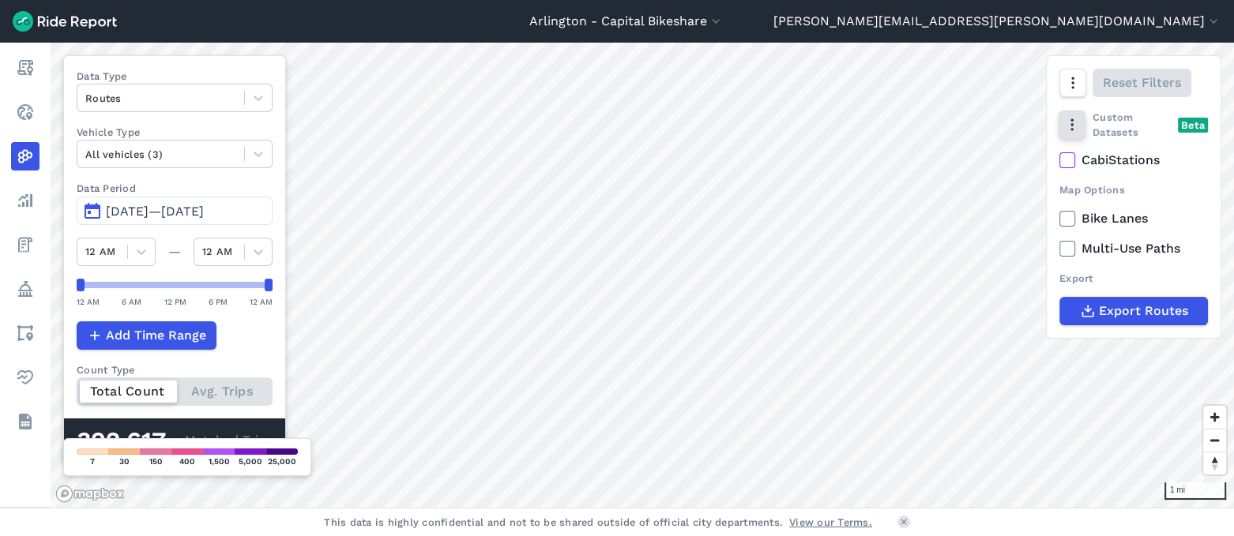
click at [1071, 126] on icon "button" at bounding box center [1072, 125] width 16 height 16
click at [1092, 222] on label "Heatmap" at bounding box center [1116, 223] width 94 height 33
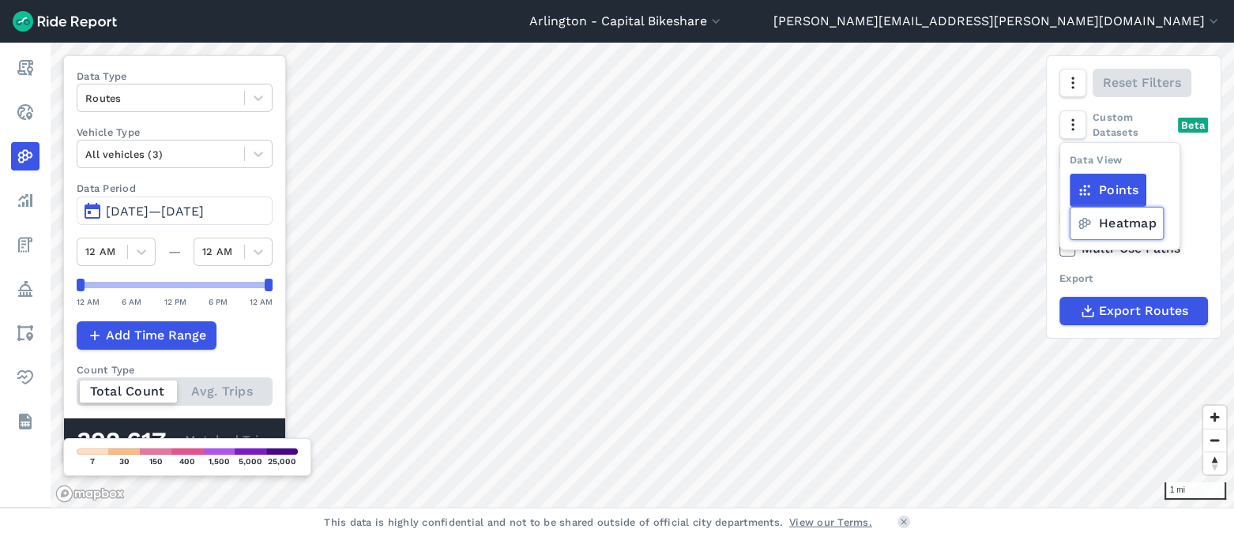
click at [1069, 163] on input "Heatmap" at bounding box center [1069, 157] width 0 height 10
click at [1190, 162] on label "CabiStations" at bounding box center [1133, 160] width 148 height 19
click at [1059, 161] on input "CabiStations" at bounding box center [1059, 156] width 0 height 10
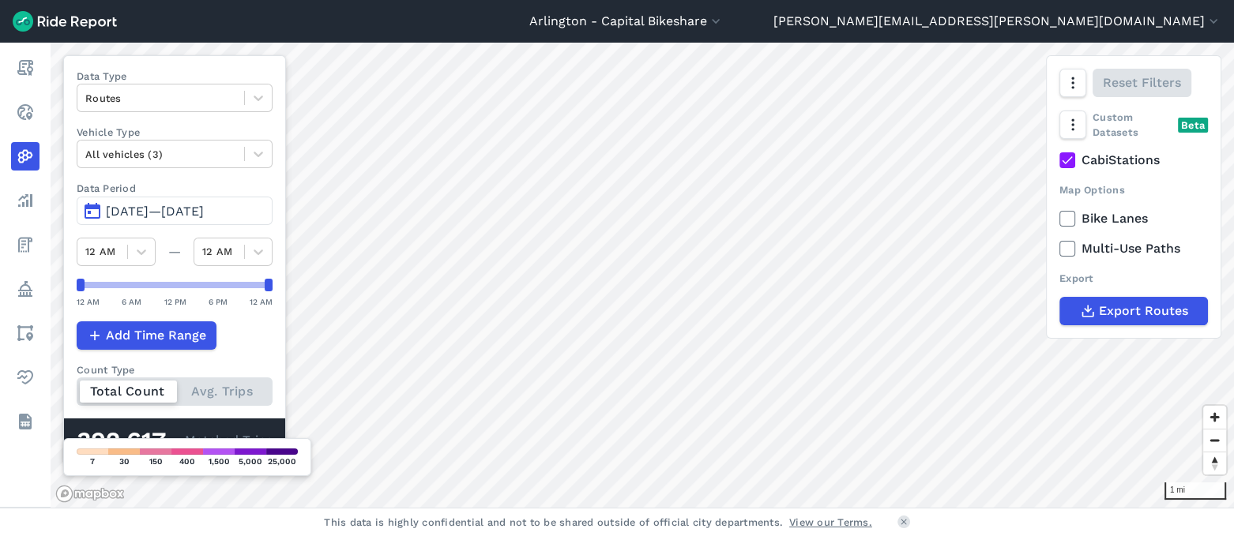
click at [1068, 159] on icon at bounding box center [1067, 160] width 14 height 16
click at [1059, 159] on input "CabiStations" at bounding box center [1059, 156] width 0 height 10
click at [1072, 126] on icon "button" at bounding box center [1072, 125] width 16 height 16
click at [1112, 220] on label "Heatmap" at bounding box center [1116, 223] width 94 height 33
click at [1069, 163] on input "Heatmap" at bounding box center [1069, 157] width 0 height 10
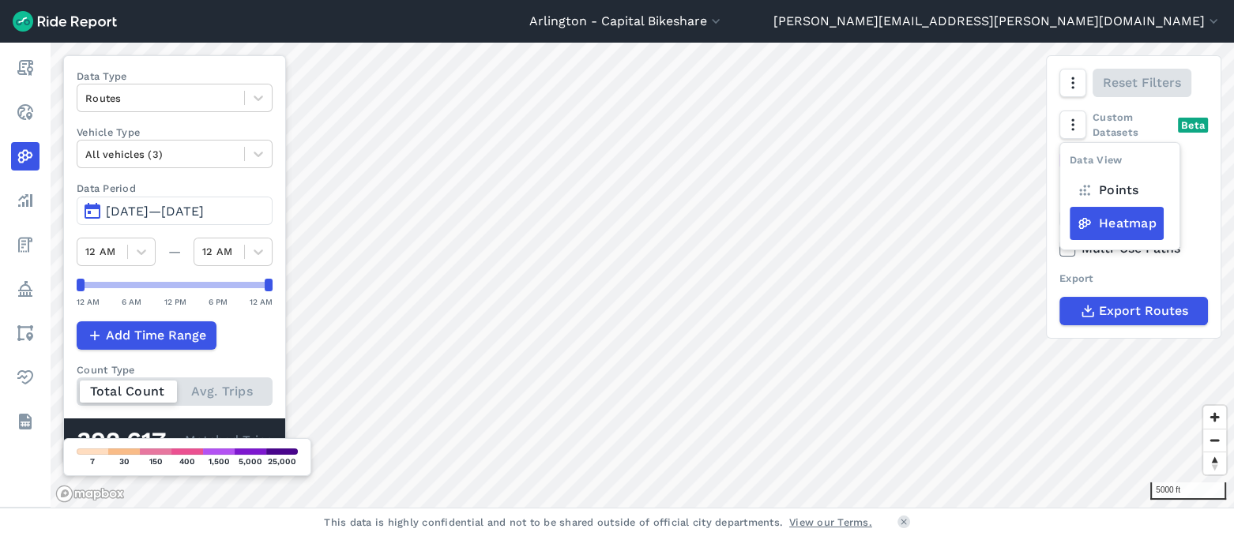
click at [1112, 220] on label "Heatmap" at bounding box center [1116, 223] width 94 height 33
click at [1069, 163] on input "Heatmap" at bounding box center [1069, 157] width 0 height 10
click at [1195, 192] on div "Map Options" at bounding box center [1133, 189] width 148 height 15
click at [1072, 163] on icon at bounding box center [1067, 160] width 14 height 16
click at [1059, 161] on input "CabiStations" at bounding box center [1059, 156] width 0 height 10
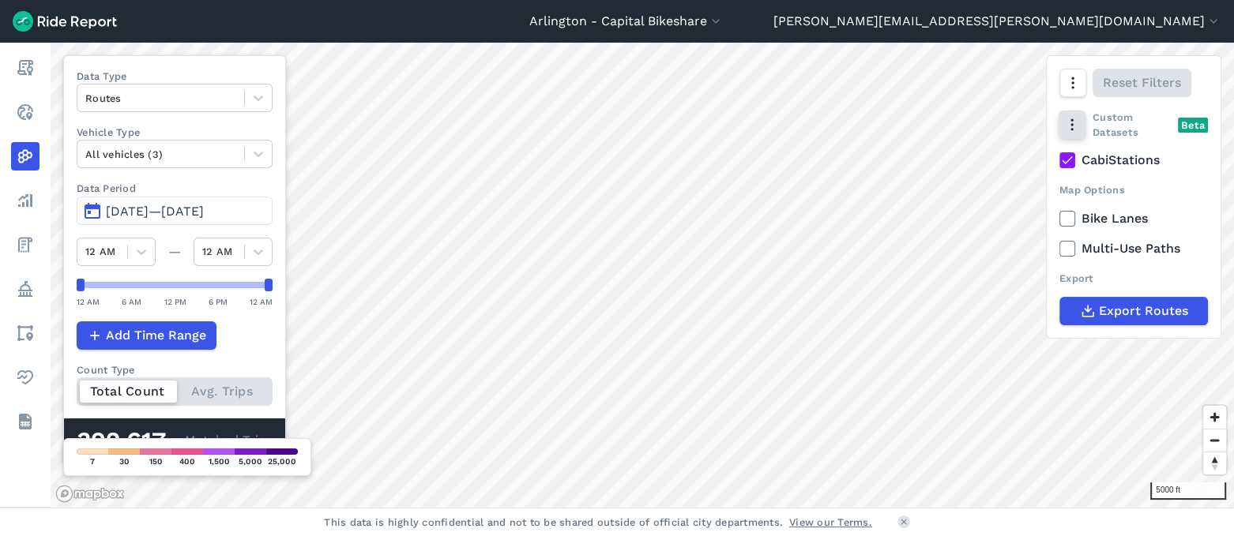
click at [1075, 121] on icon "button" at bounding box center [1072, 125] width 16 height 16
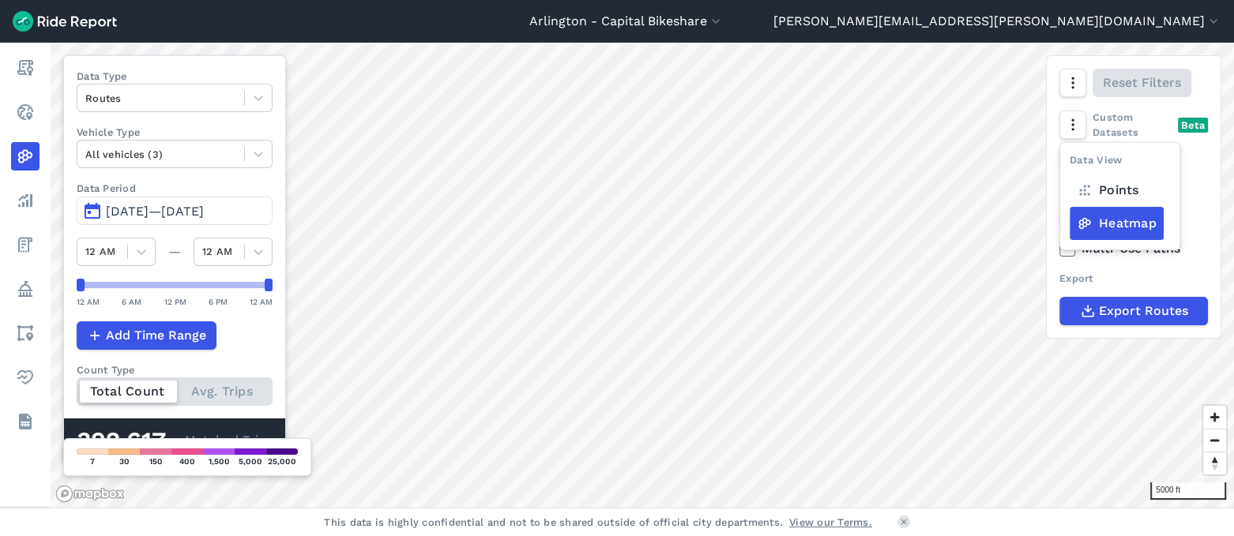
click at [1099, 189] on label "Points" at bounding box center [1107, 190] width 77 height 33
click at [1069, 163] on input "Points" at bounding box center [1069, 157] width 0 height 10
click at [1112, 219] on label "Heatmap" at bounding box center [1116, 223] width 94 height 33
click at [1069, 163] on input "Heatmap" at bounding box center [1069, 157] width 0 height 10
click at [1188, 190] on div "Map Options" at bounding box center [1133, 189] width 148 height 15
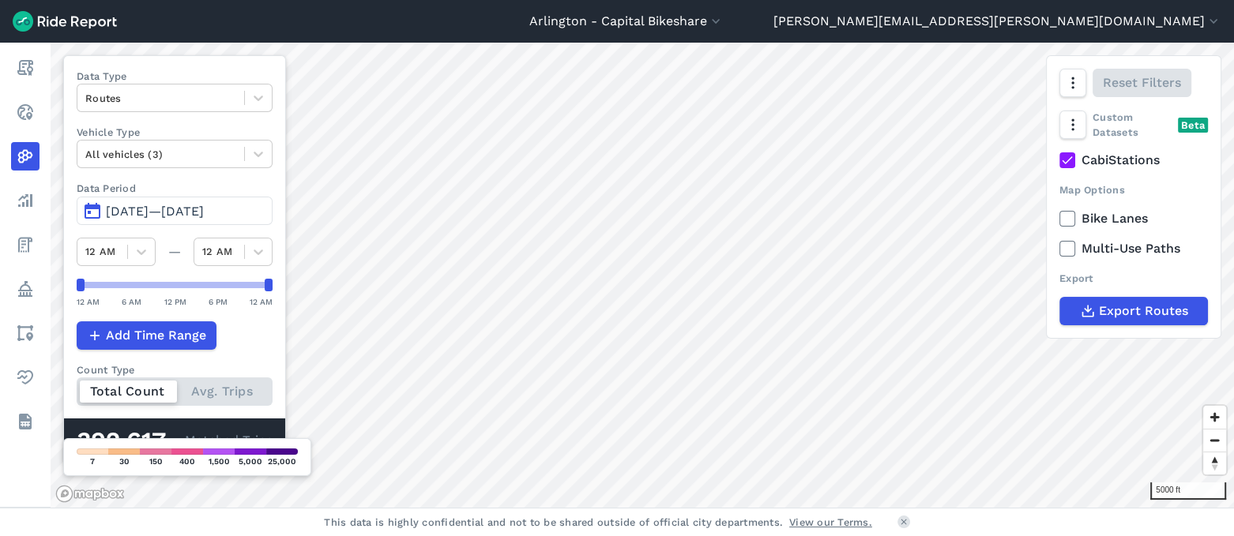
click at [1064, 157] on icon at bounding box center [1067, 160] width 14 height 16
click at [1059, 157] on input "CabiStations" at bounding box center [1059, 156] width 0 height 10
click at [1082, 87] on button "button" at bounding box center [1071, 83] width 27 height 28
click at [1014, 147] on label "Satellite" at bounding box center [992, 149] width 88 height 33
click at [948, 89] on input "Satellite" at bounding box center [948, 84] width 0 height 10
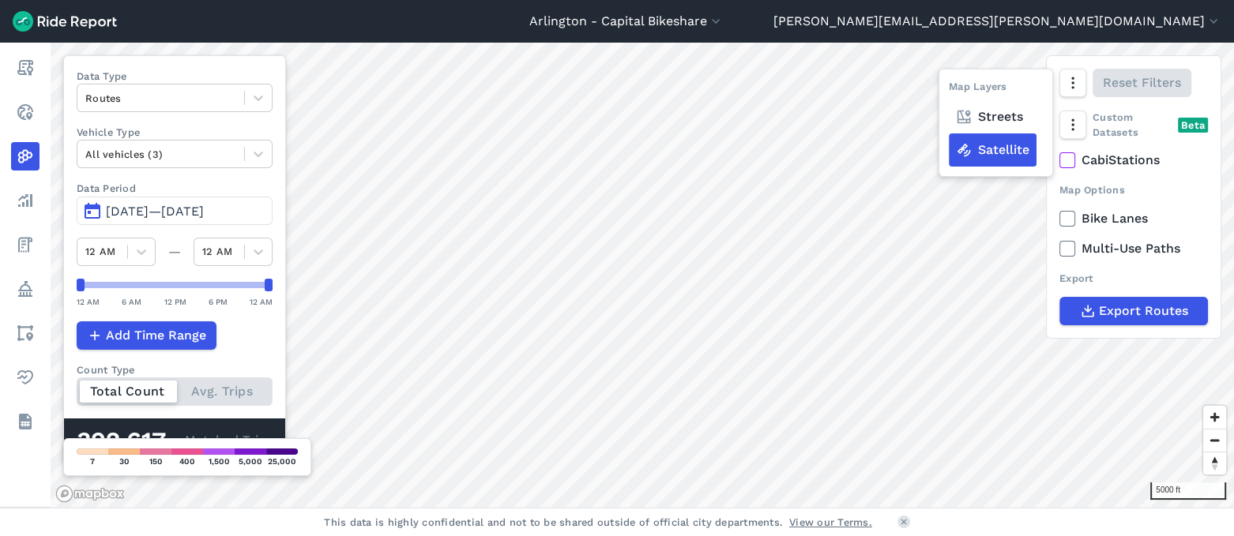
click at [1011, 117] on label "Streets" at bounding box center [988, 116] width 81 height 33
click at [948, 89] on input "Streets" at bounding box center [948, 84] width 0 height 10
click at [1170, 185] on div "Map Options" at bounding box center [1133, 189] width 148 height 15
